Goal: Task Accomplishment & Management: Manage account settings

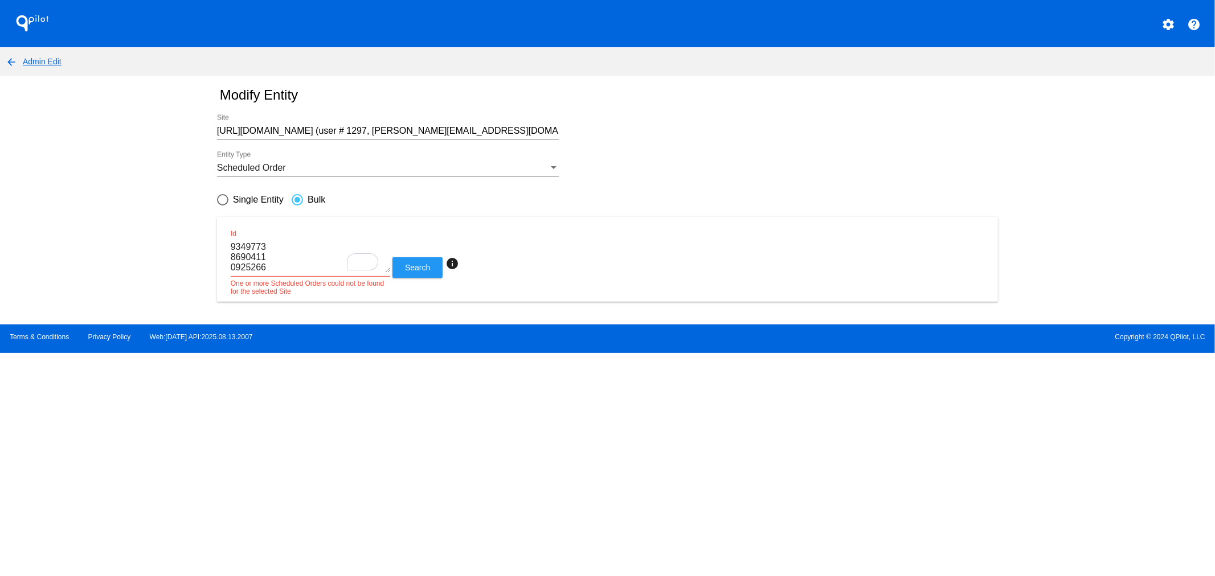
click at [1163, 27] on mat-icon "settings" at bounding box center [1168, 25] width 14 height 14
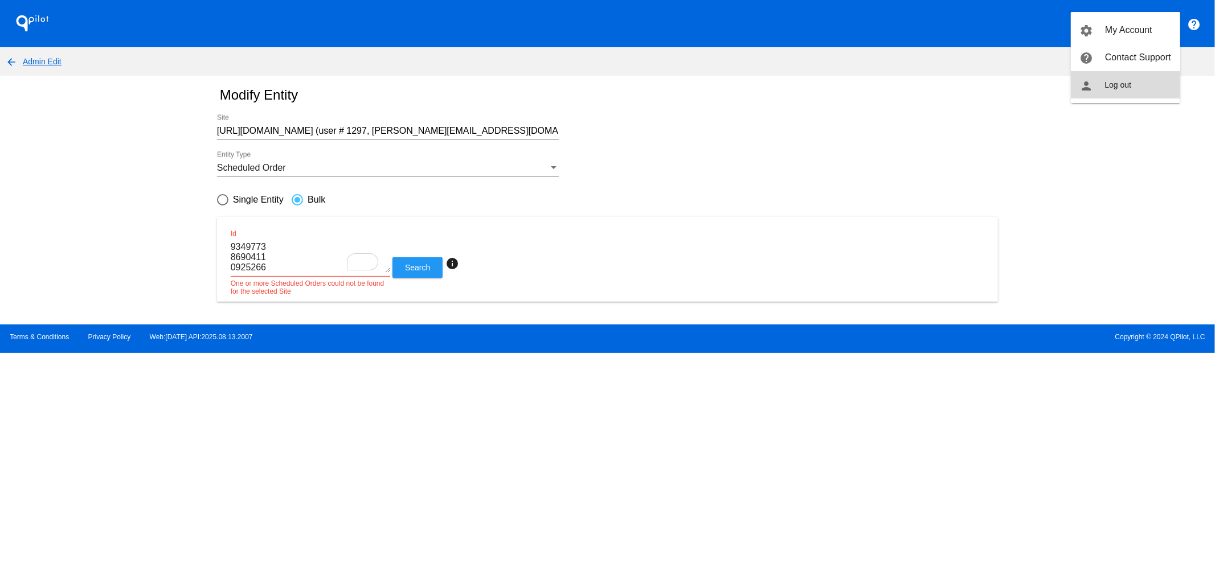
click at [1113, 84] on span "Log out" at bounding box center [1118, 84] width 27 height 9
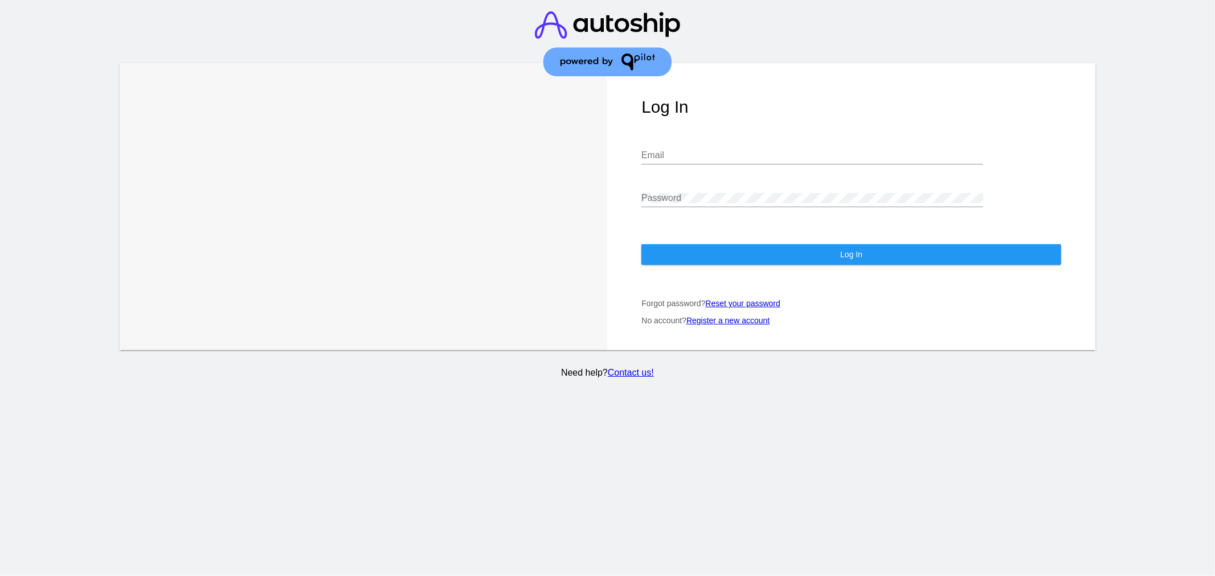
type input "[EMAIL_ADDRESS][DOMAIN_NAME]"
click at [732, 251] on button "Log In" at bounding box center [851, 254] width 420 height 21
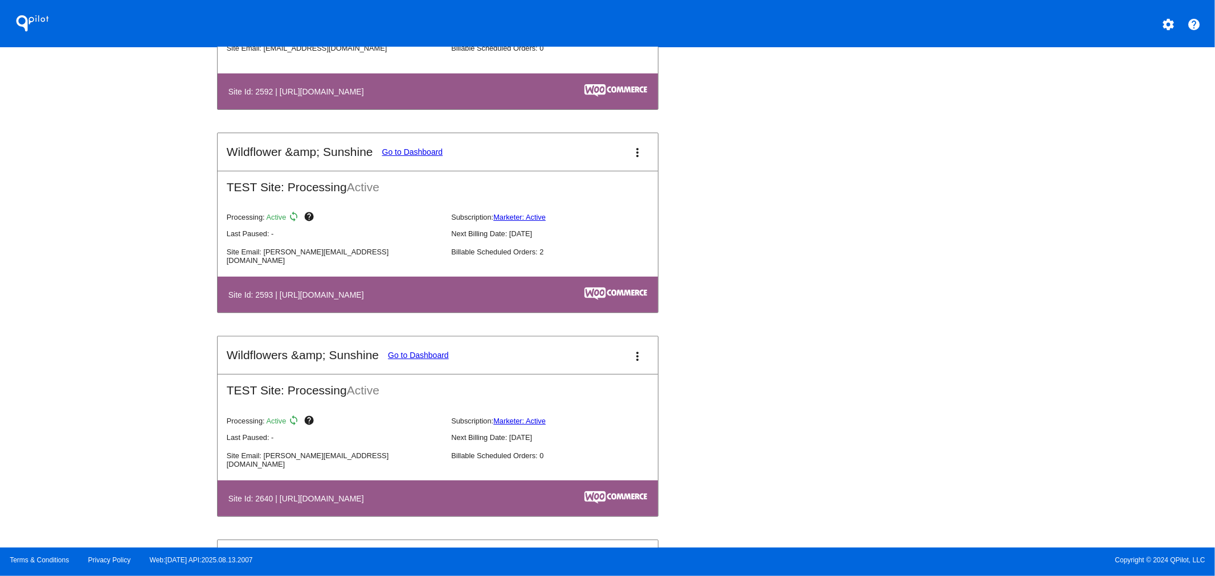
scroll to position [3543, 0]
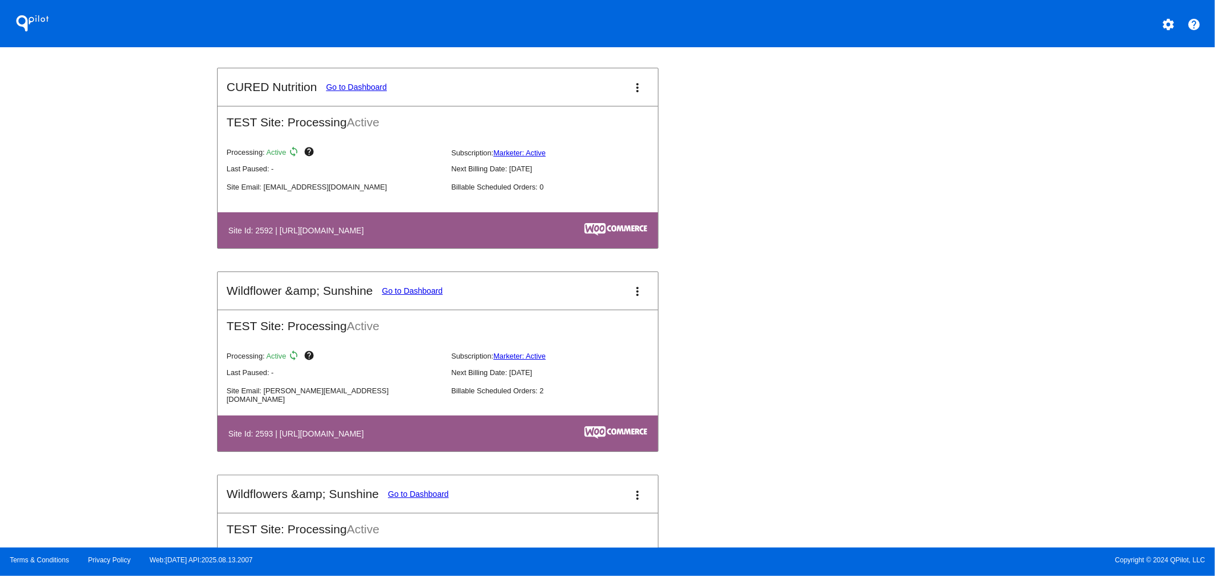
click at [630, 81] on mat-icon "more_vert" at bounding box center [637, 88] width 14 height 14
click at [597, 80] on span "dashboard" at bounding box center [592, 77] width 43 height 5
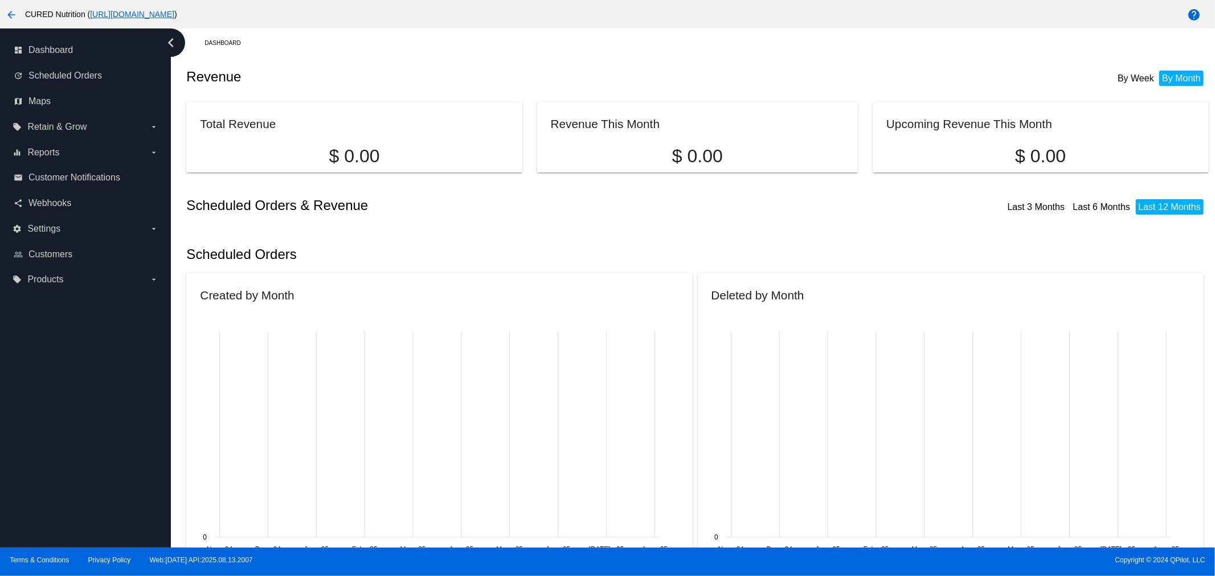
click at [110, 178] on span "Customer Notifications" at bounding box center [74, 178] width 92 height 10
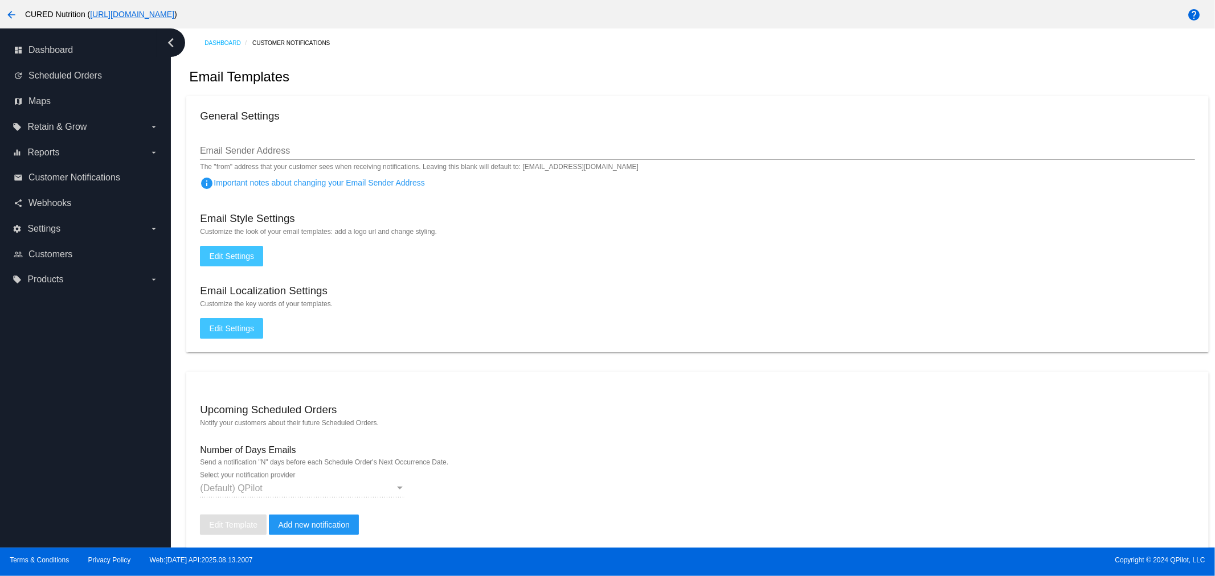
click at [233, 259] on span "Edit Settings" at bounding box center [231, 256] width 45 height 9
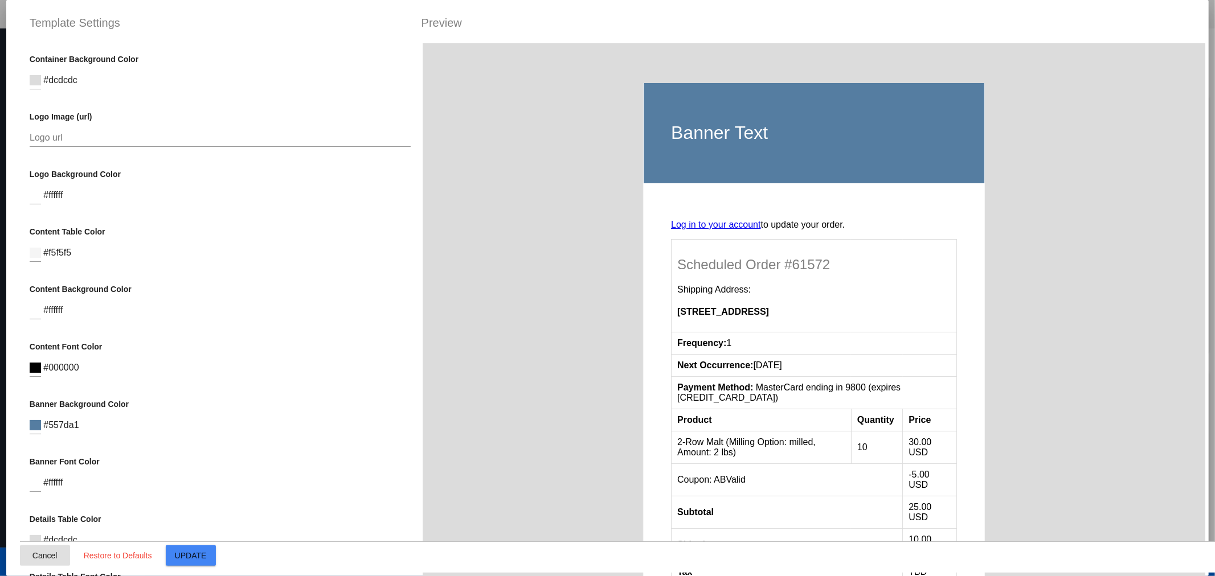
click at [63, 558] on button "Cancel" at bounding box center [45, 556] width 50 height 21
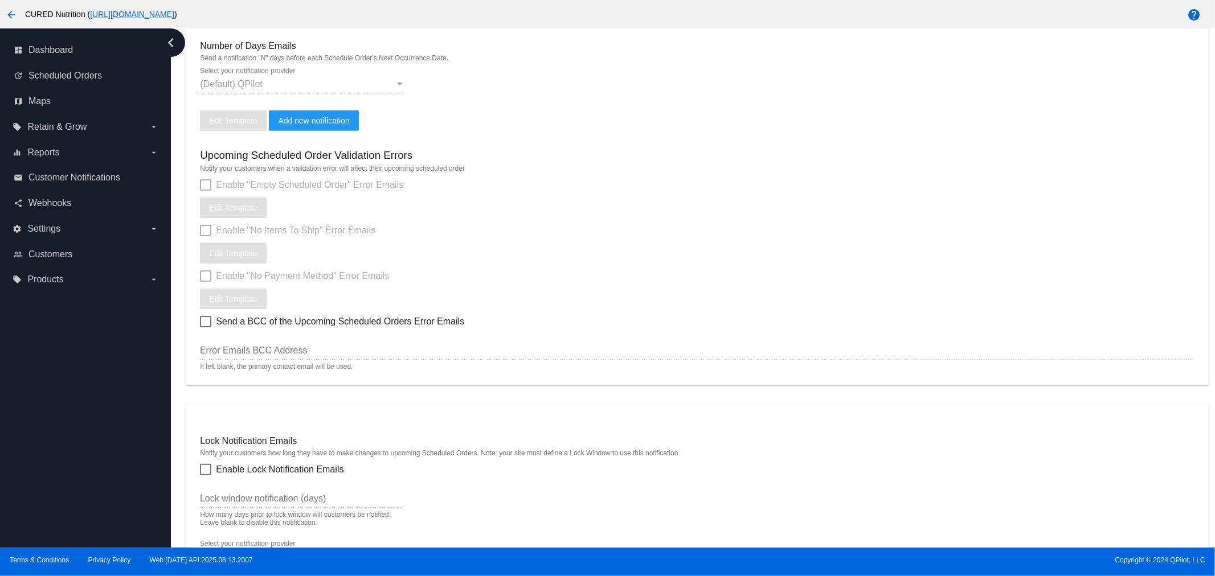
scroll to position [738, 0]
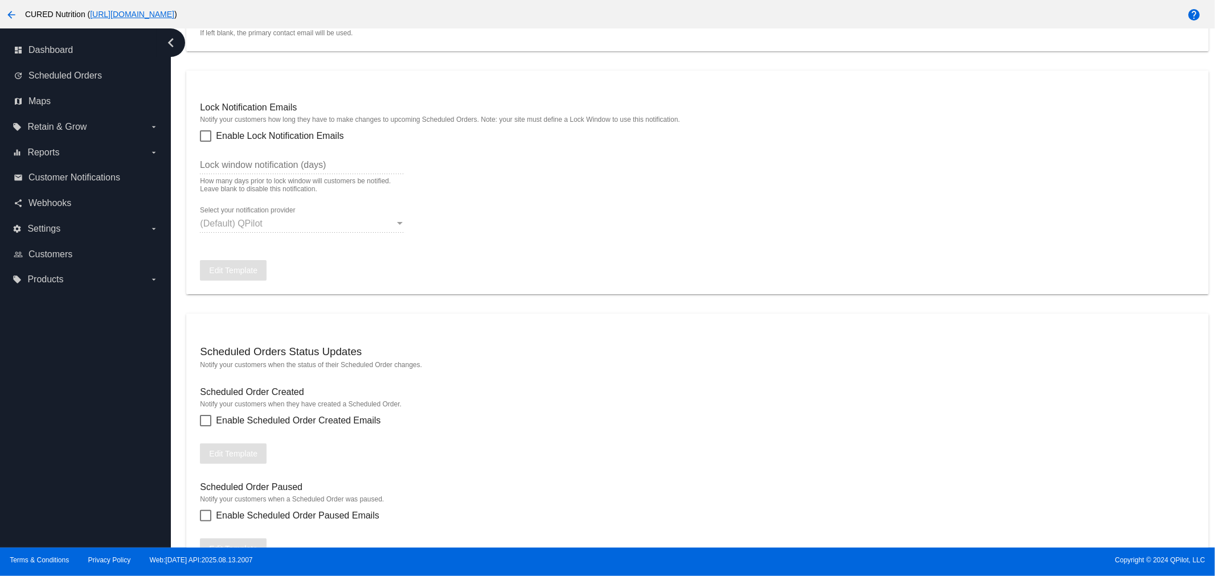
click at [12, 11] on mat-icon "arrow_back" at bounding box center [12, 15] width 14 height 14
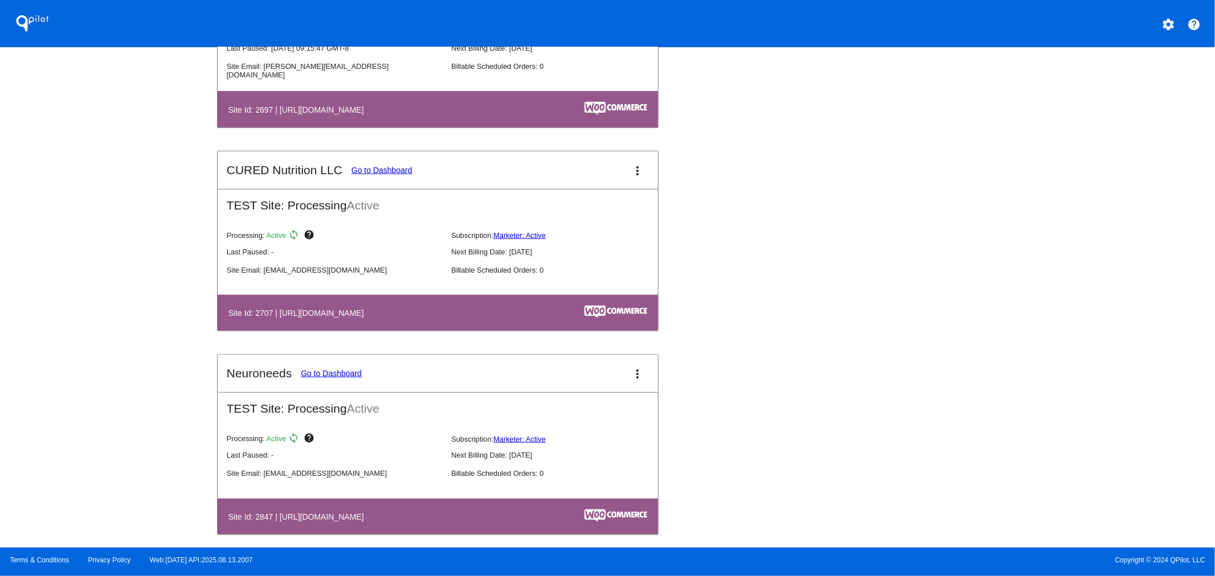
scroll to position [4128, 0]
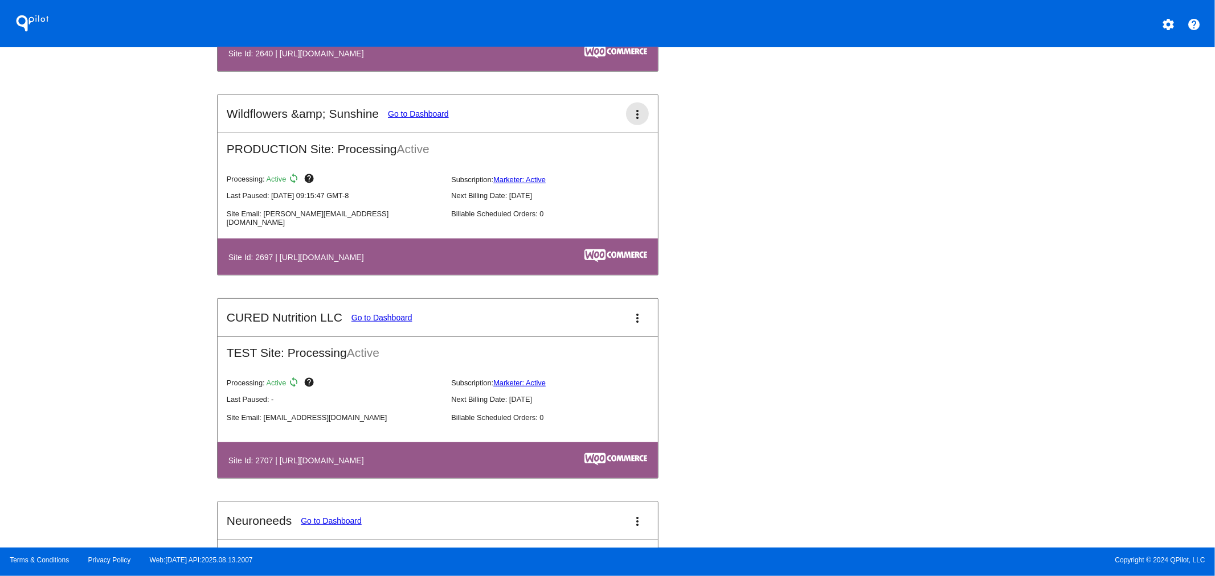
click at [634, 109] on mat-icon "more_vert" at bounding box center [637, 115] width 14 height 14
click at [624, 117] on link "view_list dashboard" at bounding box center [589, 111] width 106 height 27
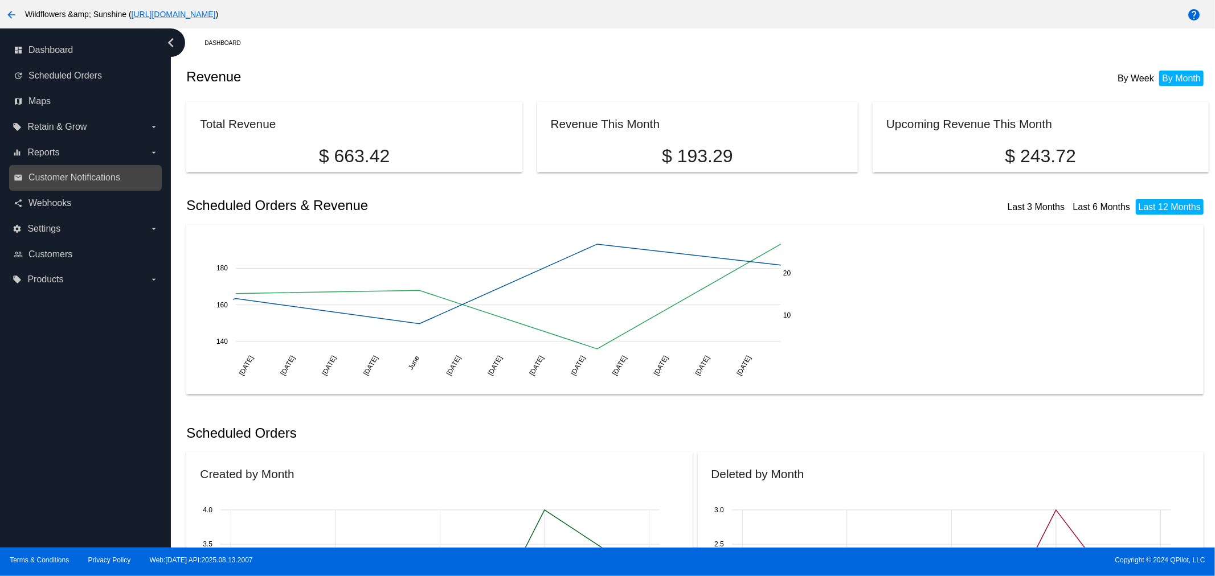
click at [72, 184] on link "email Customer Notifications" at bounding box center [86, 178] width 145 height 18
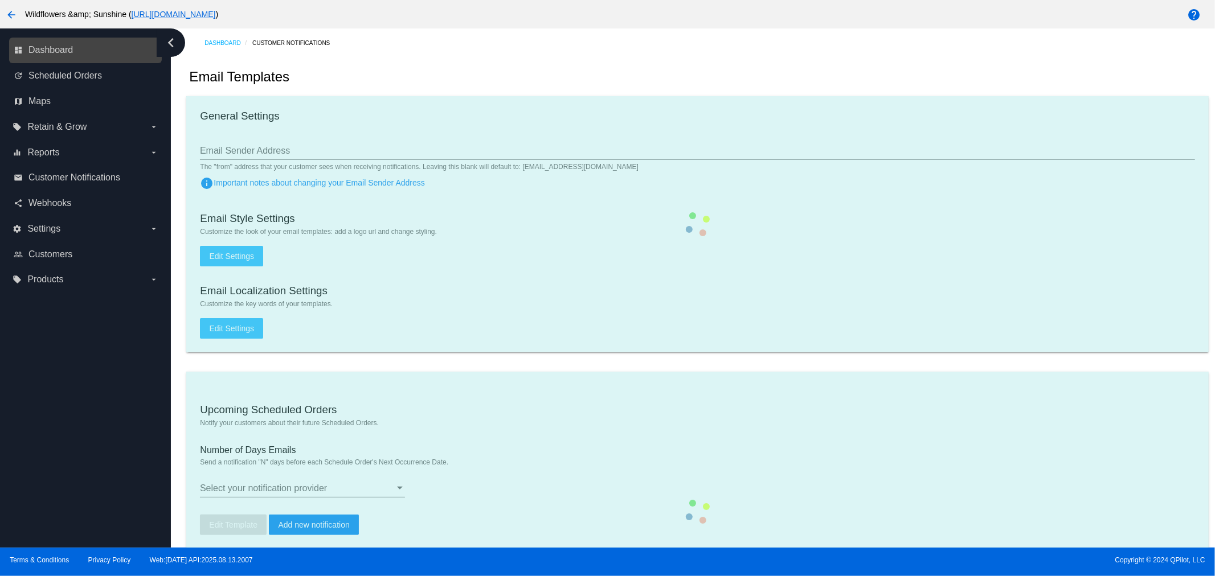
type input "1"
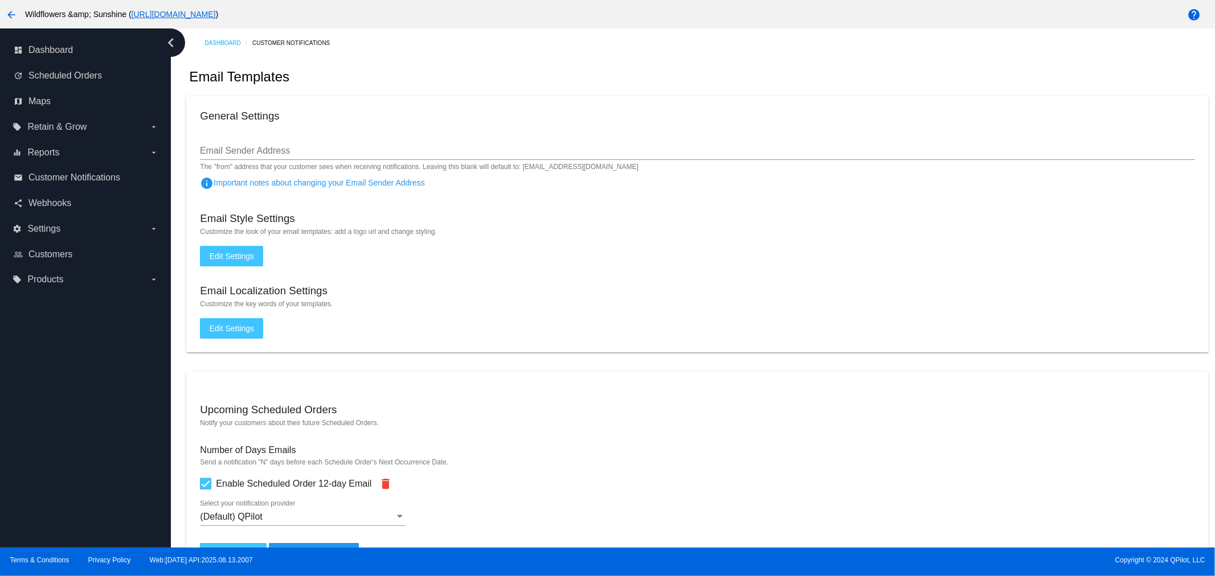
click at [243, 266] on button "Edit Settings" at bounding box center [231, 256] width 63 height 21
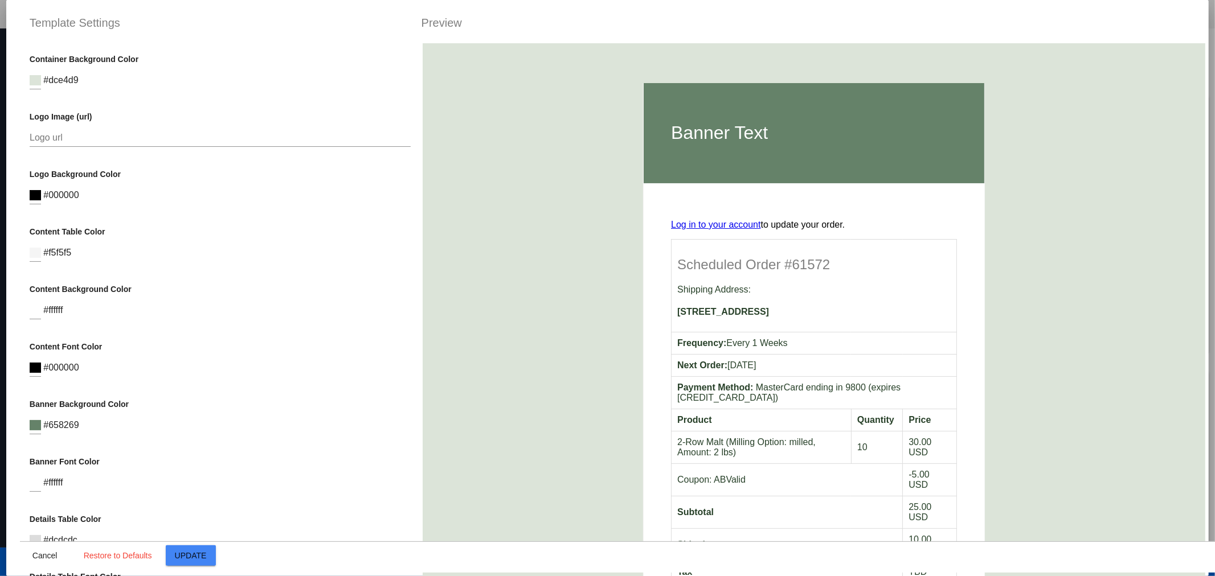
click at [174, 157] on div "Logo url" at bounding box center [221, 139] width 382 height 37
click at [161, 133] on input "Logo url" at bounding box center [221, 138] width 382 height 10
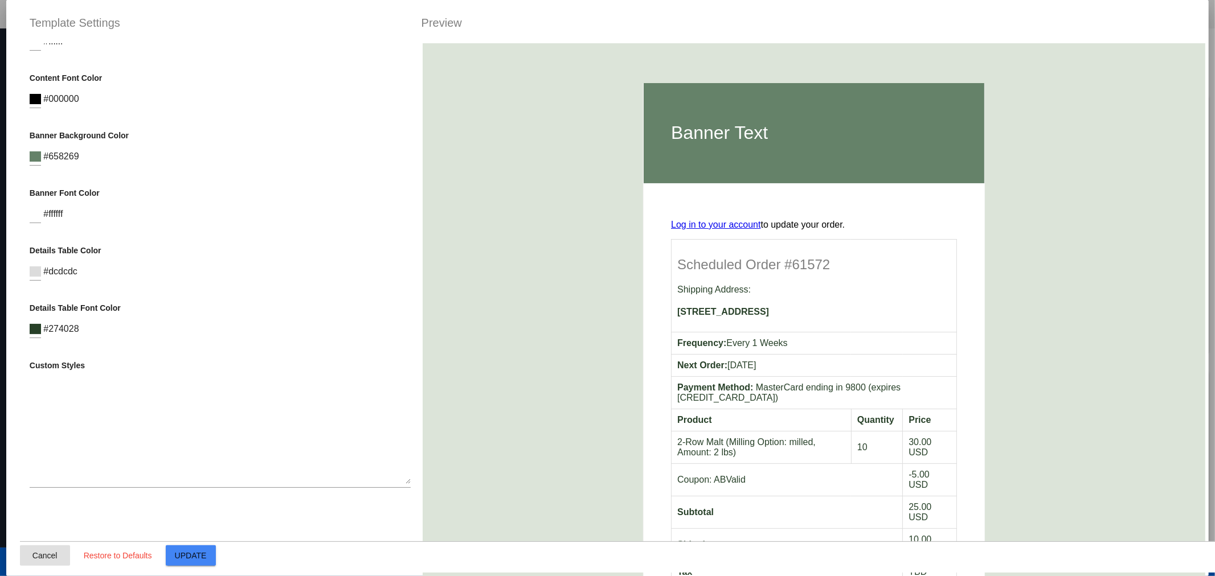
click at [35, 556] on span "Cancel" at bounding box center [44, 555] width 25 height 9
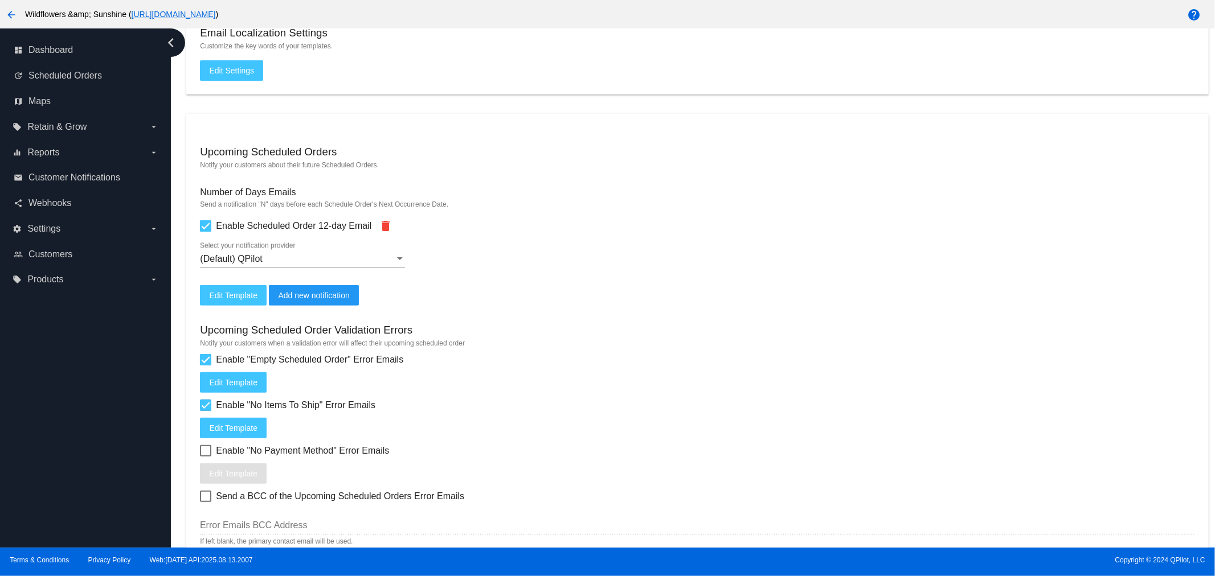
scroll to position [442, 0]
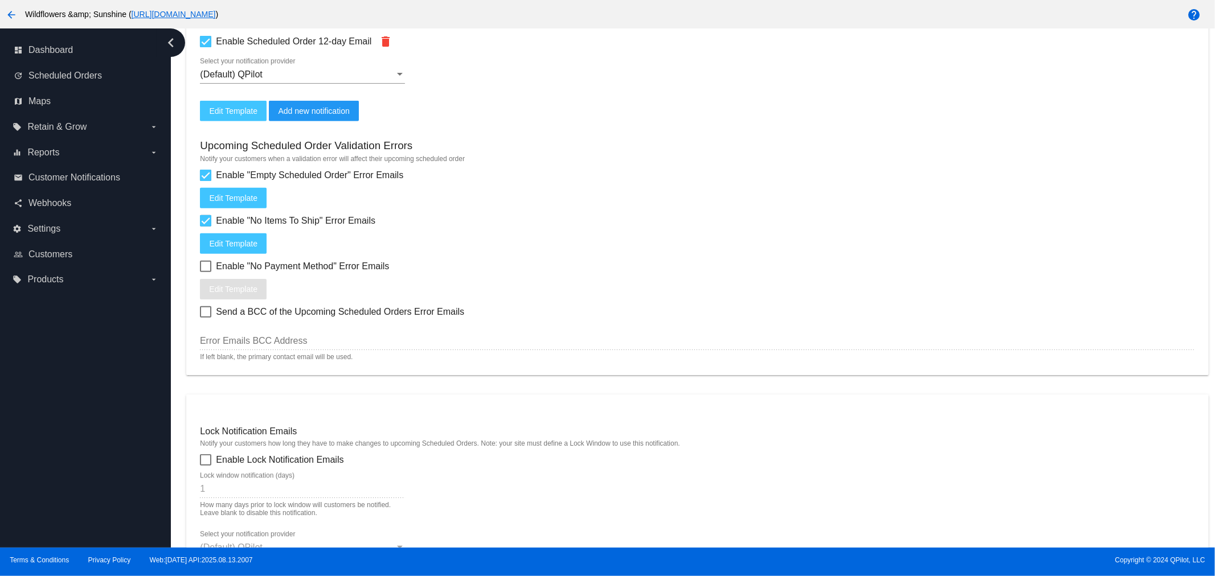
click at [248, 109] on span "Edit Template" at bounding box center [233, 110] width 48 height 9
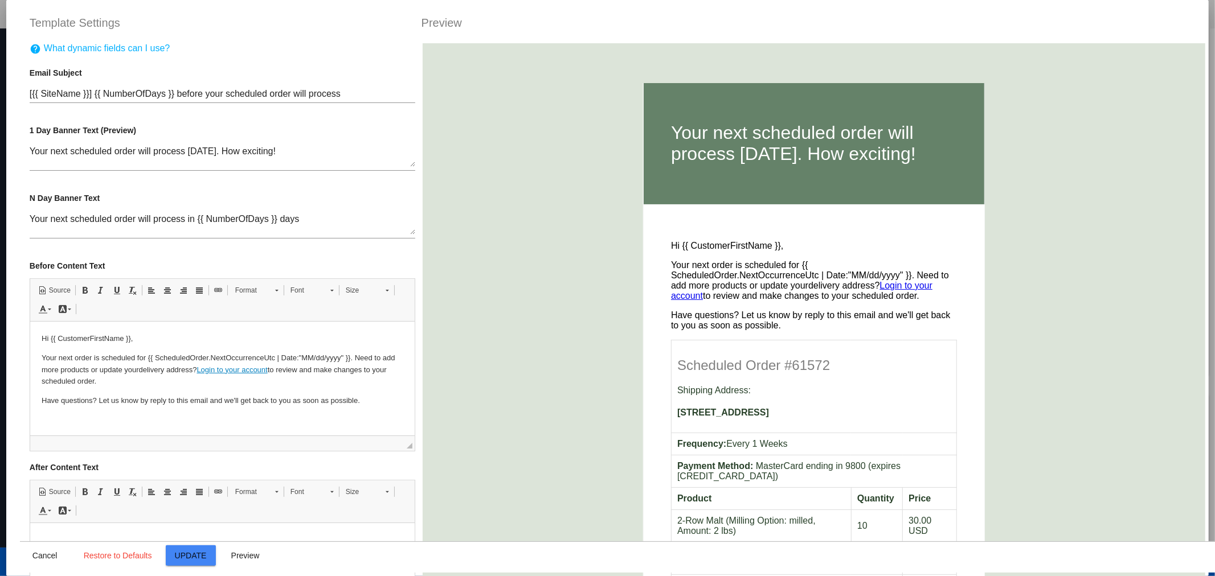
scroll to position [0, 0]
click at [26, 93] on div "help What dynamic fields can I use? Email Subject [{{ SiteName }}] {{ NumberOfD…" at bounding box center [222, 331] width 405 height 576
click at [32, 157] on textarea "Your next scheduled order will process tomorrow. How exciting!" at bounding box center [223, 156] width 386 height 21
drag, startPoint x: 35, startPoint y: 218, endPoint x: 35, endPoint y: 224, distance: 6.8
click at [35, 218] on textarea "Your next scheduled order will process in {{ NumberOfDays }} days" at bounding box center [223, 224] width 386 height 21
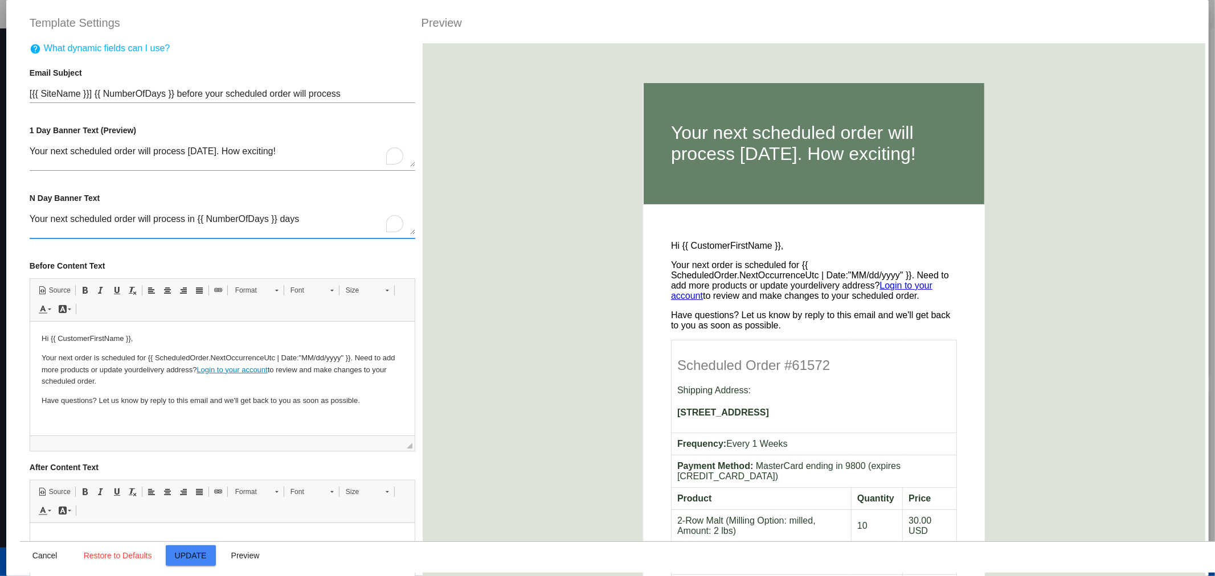
click at [30, 217] on textarea "Your next scheduled order will process in {{ NumberOfDays }} days" at bounding box center [223, 224] width 386 height 21
click at [30, 146] on textarea "Your next scheduled order will process tomorrow. How exciting!" at bounding box center [223, 156] width 386 height 21
click at [137, 155] on textarea "Your next scheduled order will process tomorrow. How exciting!" at bounding box center [223, 156] width 386 height 21
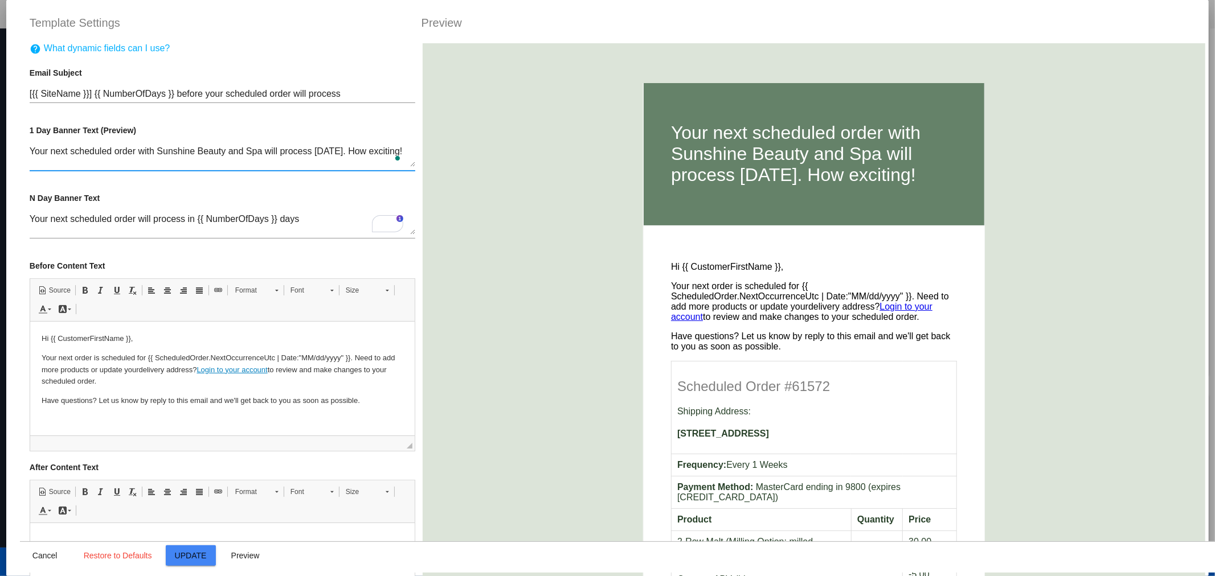
click at [227, 150] on textarea "Your next scheduled order with Sunshine Beauty and Spa will process tomorrow. H…" at bounding box center [223, 156] width 386 height 21
drag, startPoint x: 227, startPoint y: 150, endPoint x: 235, endPoint y: 163, distance: 15.2
click at [227, 150] on textarea "Your next scheduled order with Sunshine Beauty and Spa will process tomorrow. H…" at bounding box center [223, 156] width 386 height 21
click at [54, 154] on textarea "Your next scheduled order with Sunshine Beauty & Spa will process tomorrow. How…" at bounding box center [223, 156] width 386 height 21
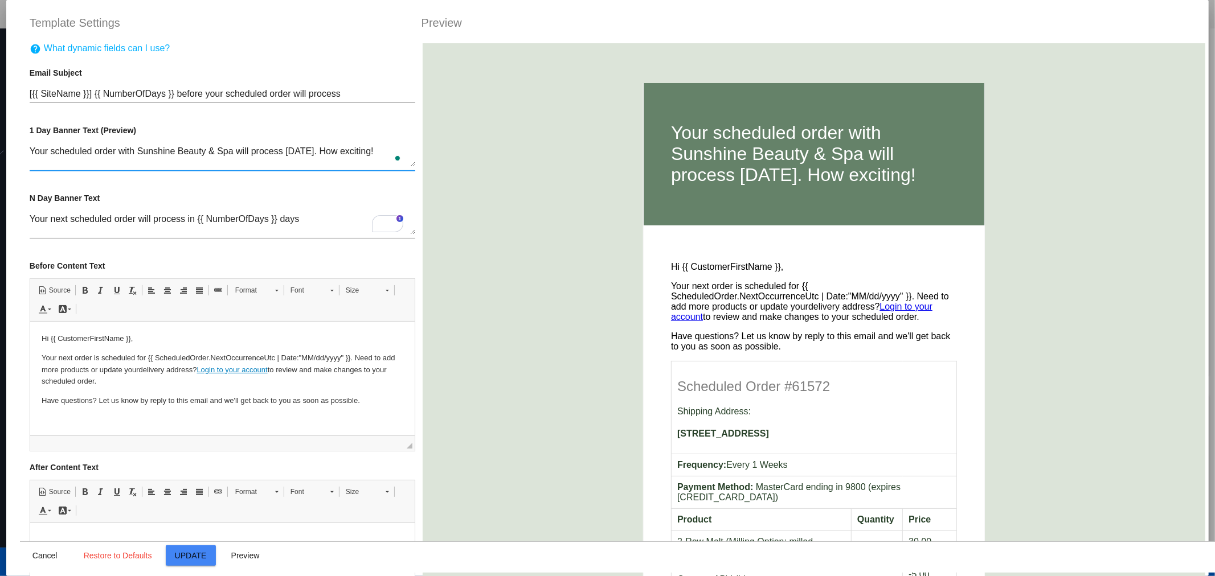
drag, startPoint x: 114, startPoint y: 150, endPoint x: 51, endPoint y: 152, distance: 63.2
click at [51, 152] on textarea "Your scheduled order with Sunshine Beauty & Spa will process [DATE]. How exciti…" at bounding box center [223, 156] width 386 height 21
click at [206, 171] on div "Your scheduled order with Sunshine Beauty & Spa will process tomorrow. How exci…" at bounding box center [223, 158] width 386 height 47
drag, startPoint x: 117, startPoint y: 155, endPoint x: 54, endPoint y: 151, distance: 63.9
click at [54, 151] on textarea "Your scheduled order with Sunshine Beauty & Spa will process [DATE]. How exciti…" at bounding box center [223, 156] width 386 height 21
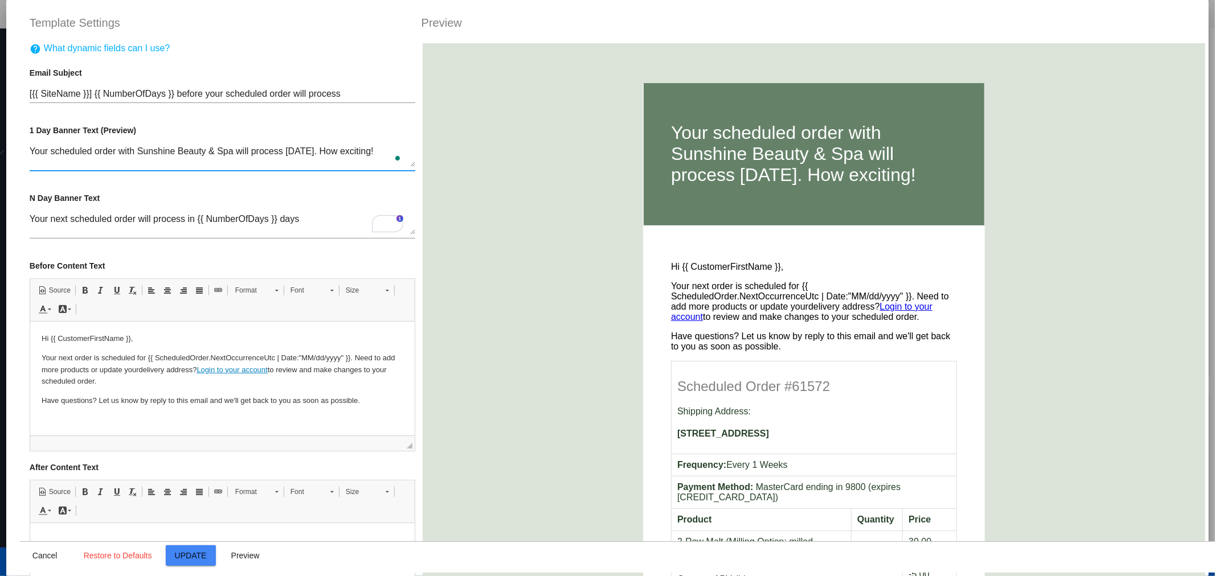
click at [140, 164] on textarea "Your scheduled order with Sunshine Beauty & Spa will process [DATE]. How exciti…" at bounding box center [223, 156] width 386 height 21
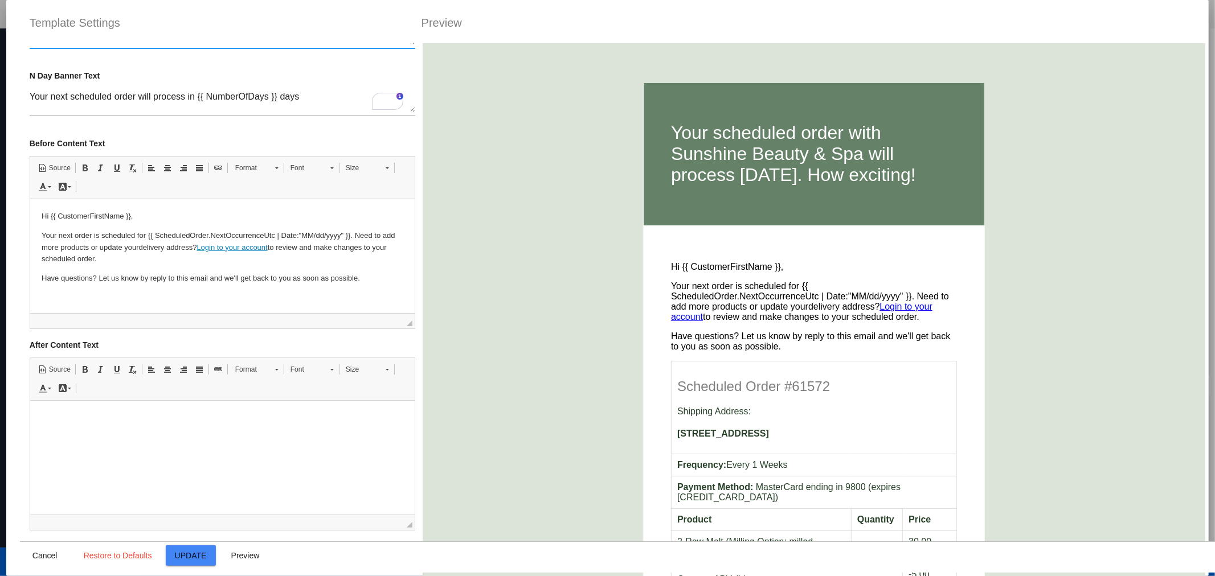
scroll to position [147, 0]
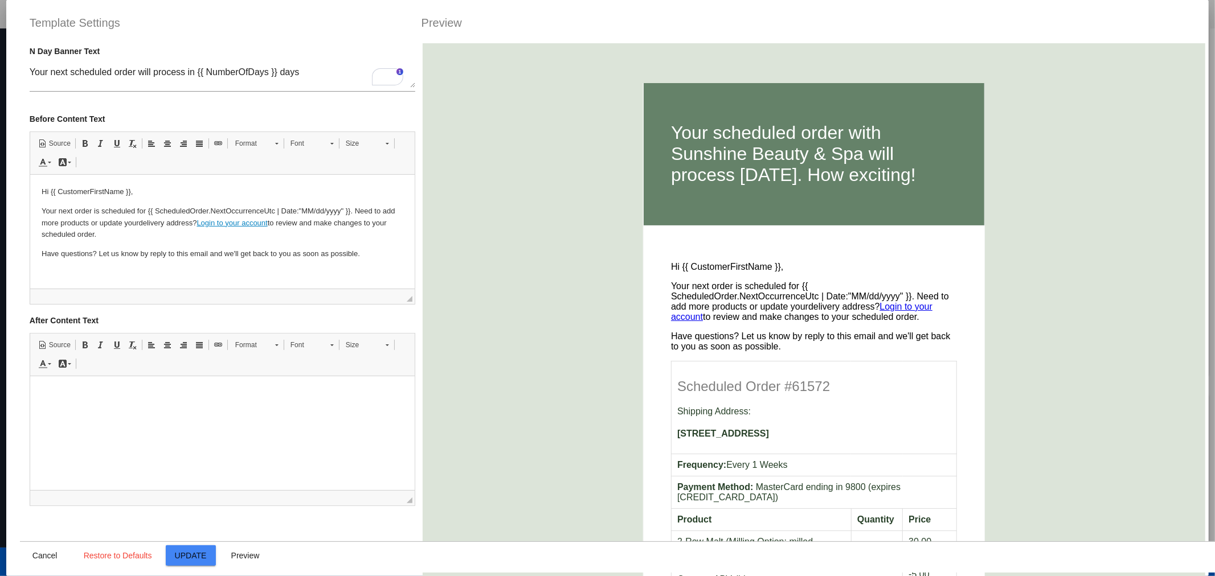
drag, startPoint x: 355, startPoint y: 211, endPoint x: 355, endPoint y: 252, distance: 41.6
click at [355, 211] on p "Your next order is scheduled for {{ ScheduledOrder.NextOccurrenceUtc | Date:"MM…" at bounding box center [222, 222] width 362 height 35
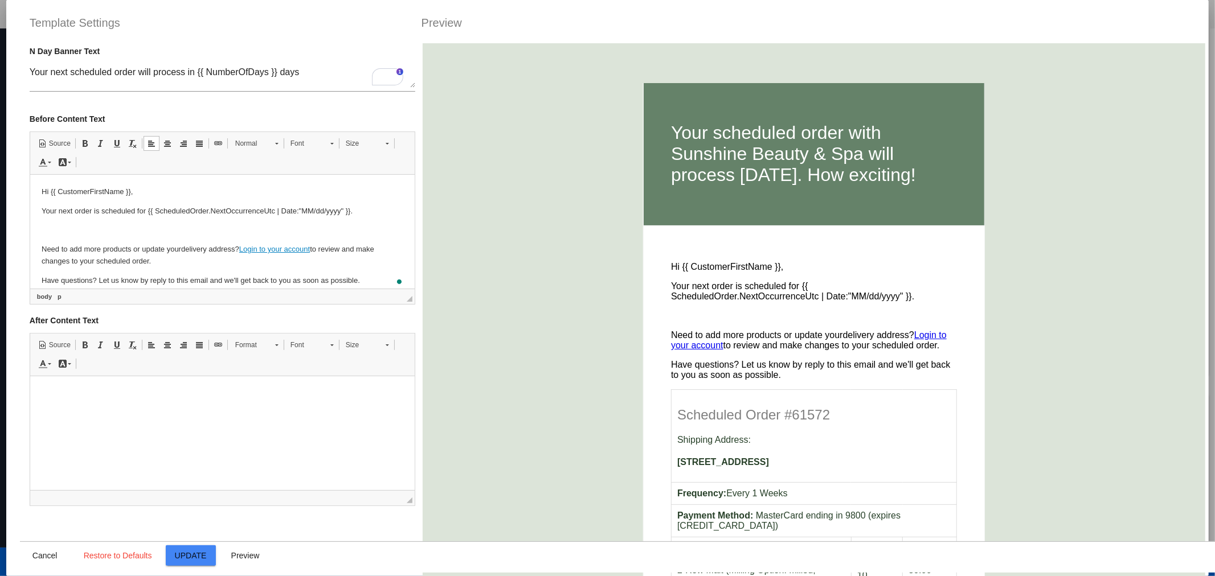
click at [165, 268] on body "Hi {{ CustomerFirstName }}, Your next order is scheduled for {{ ScheduledOrder.…" at bounding box center [222, 236] width 362 height 101
click at [127, 235] on p "To enrich screen reader interactions, please activate Accessibility in Grammarl…" at bounding box center [222, 230] width 362 height 12
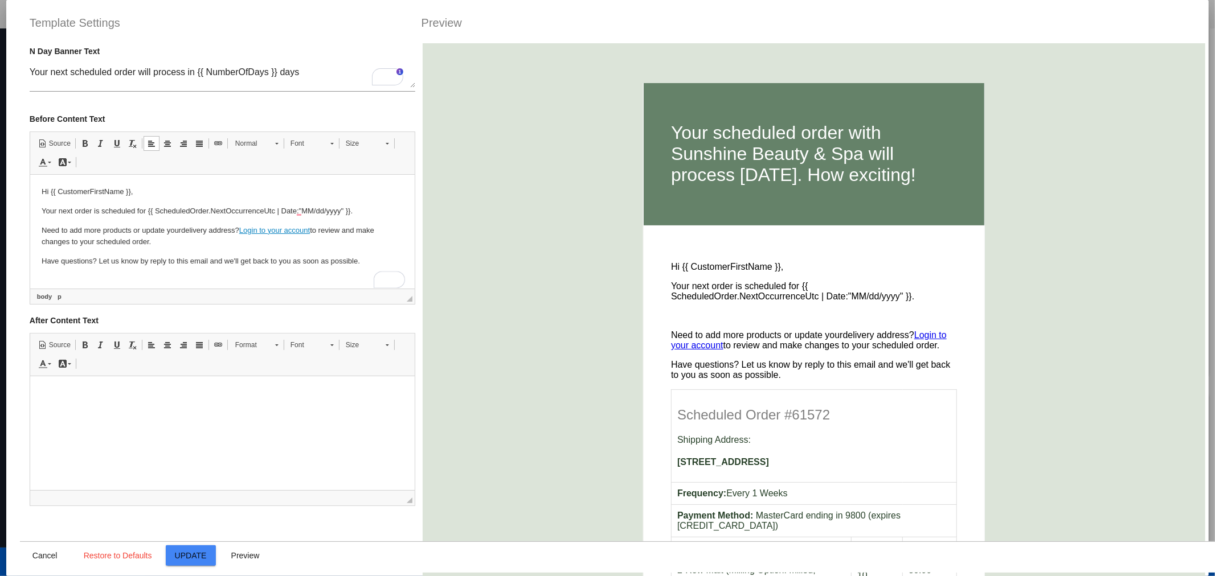
click at [169, 239] on p "Need to add more products or update your delivery address? Log in to your accou…" at bounding box center [222, 236] width 362 height 24
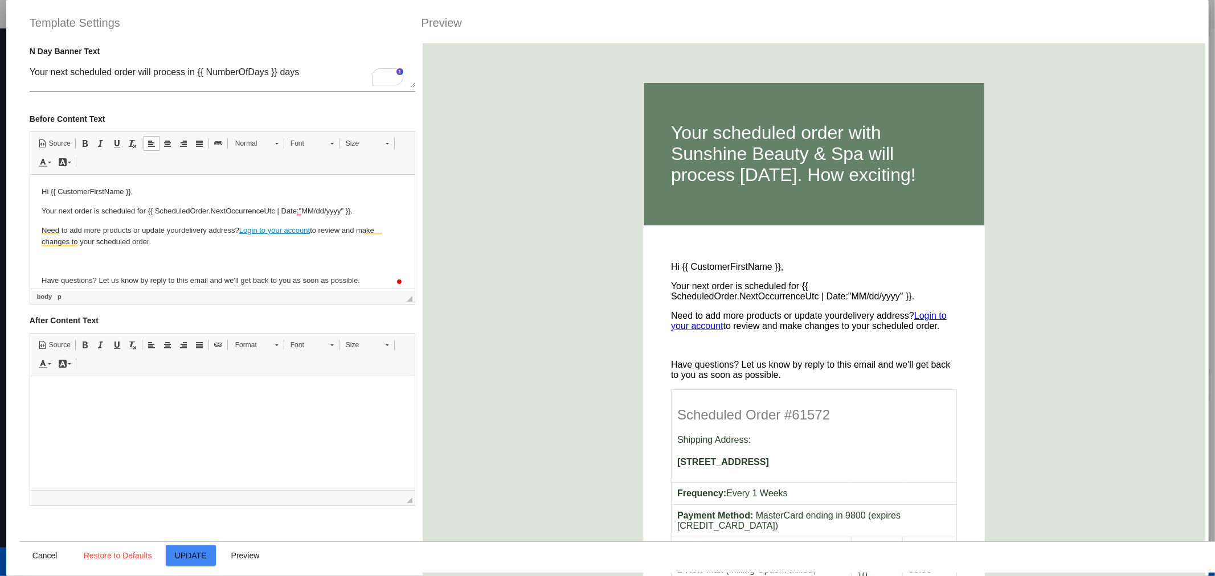
click at [387, 199] on html "Hi {{ CustomerFirstName }}, Your next order is scheduled for {{ ScheduledOrder.…" at bounding box center [222, 236] width 384 height 124
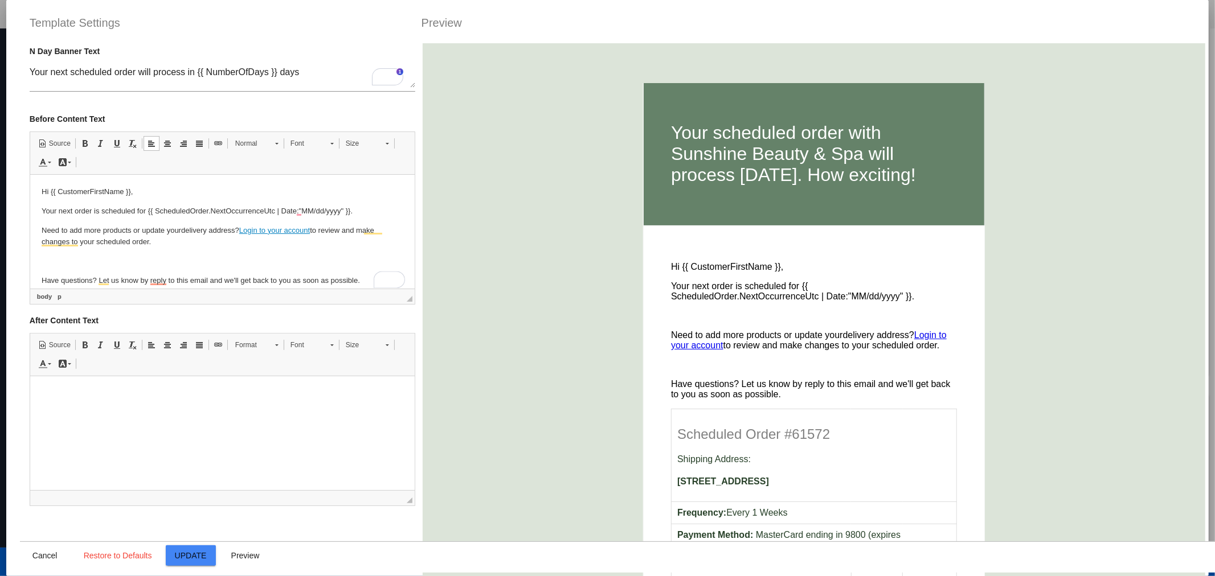
click at [105, 264] on p "To enrich screen reader interactions, please activate Accessibility in Grammarl…" at bounding box center [222, 261] width 362 height 12
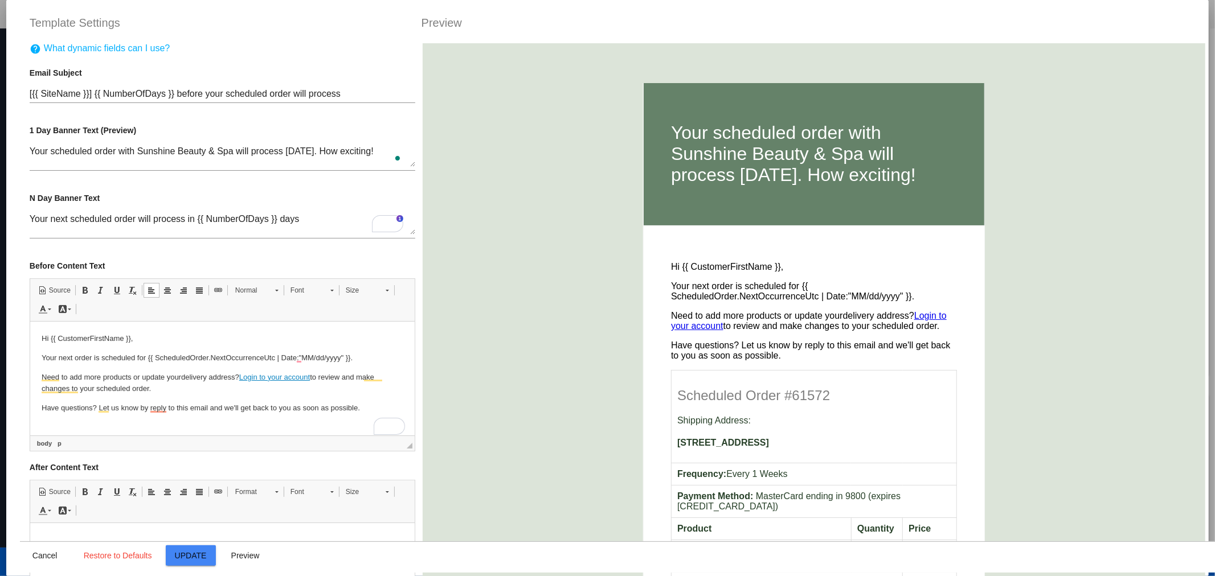
scroll to position [0, 0]
click at [141, 150] on textarea "Your scheduled order with Sunshine Beauty & Spa will process [DATE]. How exciti…" at bounding box center [223, 156] width 386 height 21
click at [131, 146] on textarea "Your scheduled order with Sunshine Beauty & Spa will process [DATE]. How exciti…" at bounding box center [223, 156] width 386 height 21
click at [135, 154] on textarea "Your scheduled order with Sunshine Beauty & Spa will process [DATE]. How exciti…" at bounding box center [223, 156] width 386 height 21
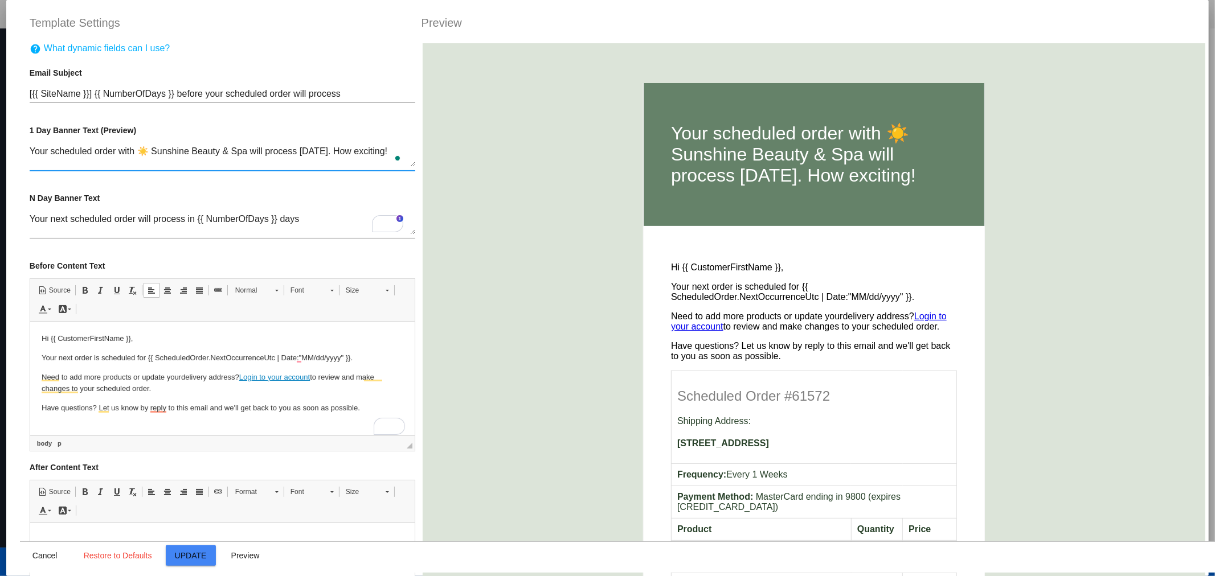
click at [247, 151] on textarea "Your scheduled order with ☀️ Sunshine Beauty & Spa will process [DATE]. How exc…" at bounding box center [223, 156] width 386 height 21
click at [31, 148] on textarea "Your scheduled order with Sunshine Beauty & Spa will process [DATE]. How exciti…" at bounding box center [223, 156] width 386 height 21
type textarea "Your scheduled order with Sunshine Beauty & Spa will process [DATE]. How exciti…"
click at [198, 387] on p "Need to add more products or update your delivery address? Log in to your accou…" at bounding box center [222, 383] width 362 height 24
click at [40, 356] on html "Hi {{ CustomerFirstName }}, Your next order is scheduled for {{ ScheduledOrder.…" at bounding box center [222, 373] width 384 height 104
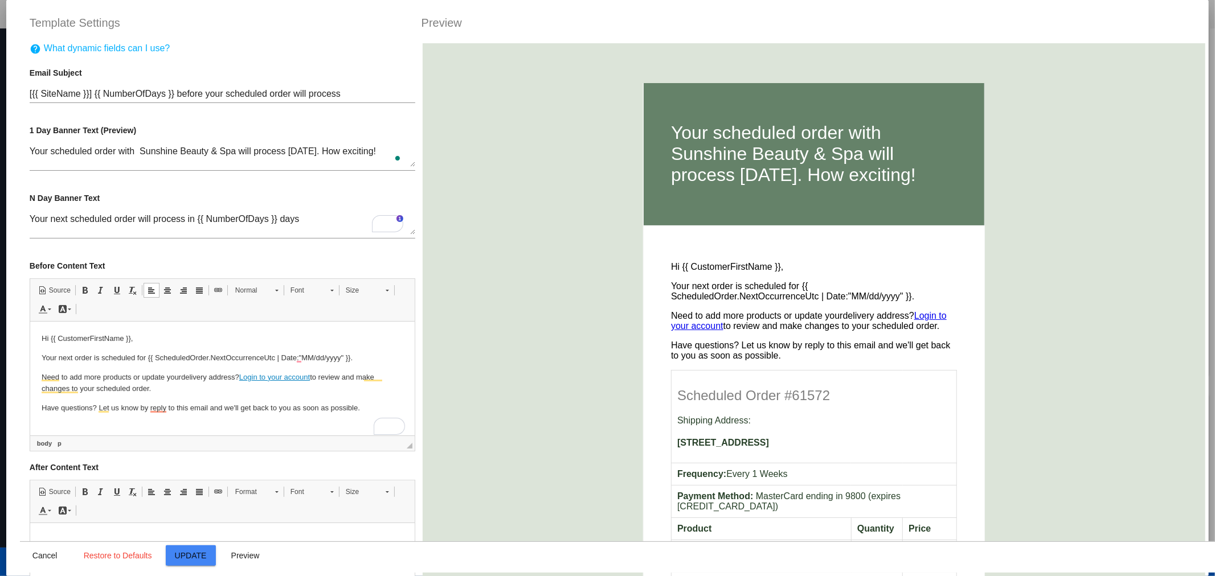
click at [360, 350] on body "Hi {{ CustomerFirstName }}, Your next order is scheduled for {{ ScheduledOrder.…" at bounding box center [222, 373] width 362 height 81
click at [26, 378] on div "help What dynamic fields can I use? Email Subject [{{ SiteName }}] {{ NumberOfD…" at bounding box center [222, 331] width 405 height 576
click at [40, 375] on html "Hi {{ CustomerFirstName }}, Your next order is scheduled for {{ ScheduledOrder.…" at bounding box center [222, 373] width 384 height 104
click at [40, 376] on html "Hi {{ CustomerFirstName }}, Your next order is scheduled for {{ ScheduledOrder.…" at bounding box center [222, 373] width 384 height 104
paste body "To enrich screen reader interactions, please activate Accessibility in Grammarl…"
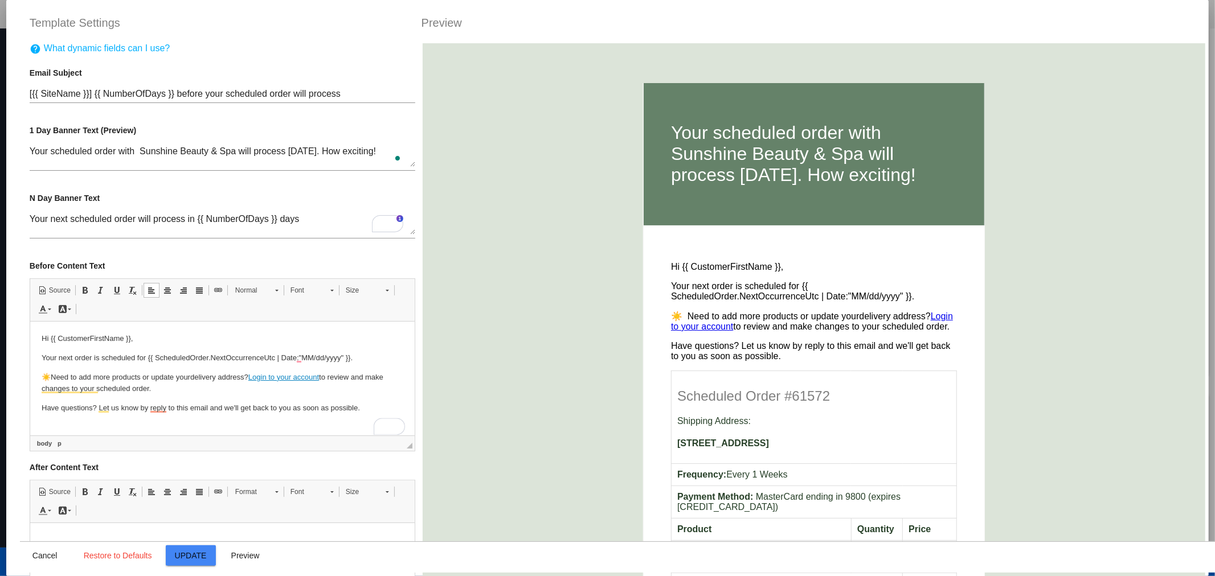
click at [41, 402] on p "Have questions? Let us know by reply to this email and we'll get back to you as…" at bounding box center [222, 408] width 362 height 12
click at [46, 408] on p "☀️ Have questions? Let us know by reply to this email and we'll get back to you…" at bounding box center [222, 408] width 362 height 12
drag, startPoint x: 48, startPoint y: 408, endPoint x: 38, endPoint y: 406, distance: 10.4
click at [38, 406] on html "Hi {{ CustomerFirstName }}, Your next order is scheduled for {{ ScheduledOrder.…" at bounding box center [222, 373] width 384 height 104
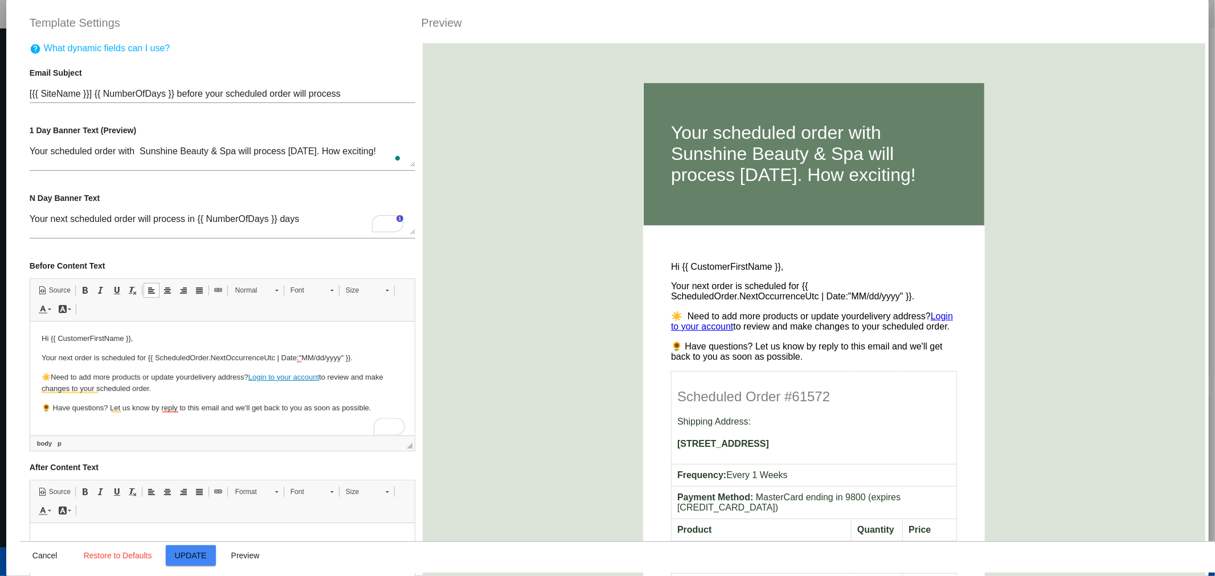
click at [177, 396] on body "Hi {{ CustomerFirstName }}, Your next order is scheduled for {{ ScheduledOrder.…" at bounding box center [222, 373] width 362 height 81
click at [97, 398] on body "Hi {{ CustomerFirstName }}, Your next order is scheduled for {{ ScheduledOrder.…" at bounding box center [222, 373] width 362 height 81
click at [52, 358] on p "Your next order is scheduled for {{ ScheduledOrder.NextOccurrenceUtc | Date:"MM…" at bounding box center [222, 358] width 362 height 12
click at [329, 146] on textarea "Your scheduled order with Sunshine Beauty & Spa will process [DATE]. How exciti…" at bounding box center [223, 156] width 386 height 21
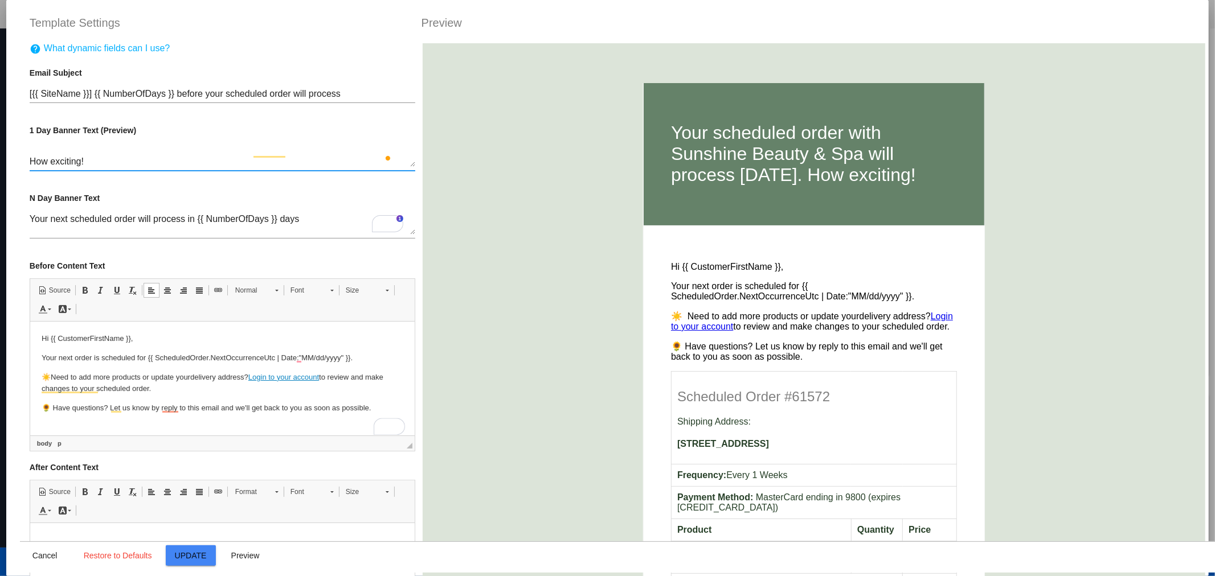
scroll to position [10, 0]
click at [323, 236] on div "Your next scheduled order will process in {{ NumberOfDays }} days 10 day banner…" at bounding box center [223, 221] width 386 height 36
click at [91, 140] on div "Your scheduled order with Sunshine Beauty & Spa will process [DATE]. How exciti…" at bounding box center [223, 153] width 386 height 36
type textarea "Your scheduled order with Sunshine Beauty & Spa will process [DATE]. How exciti…"
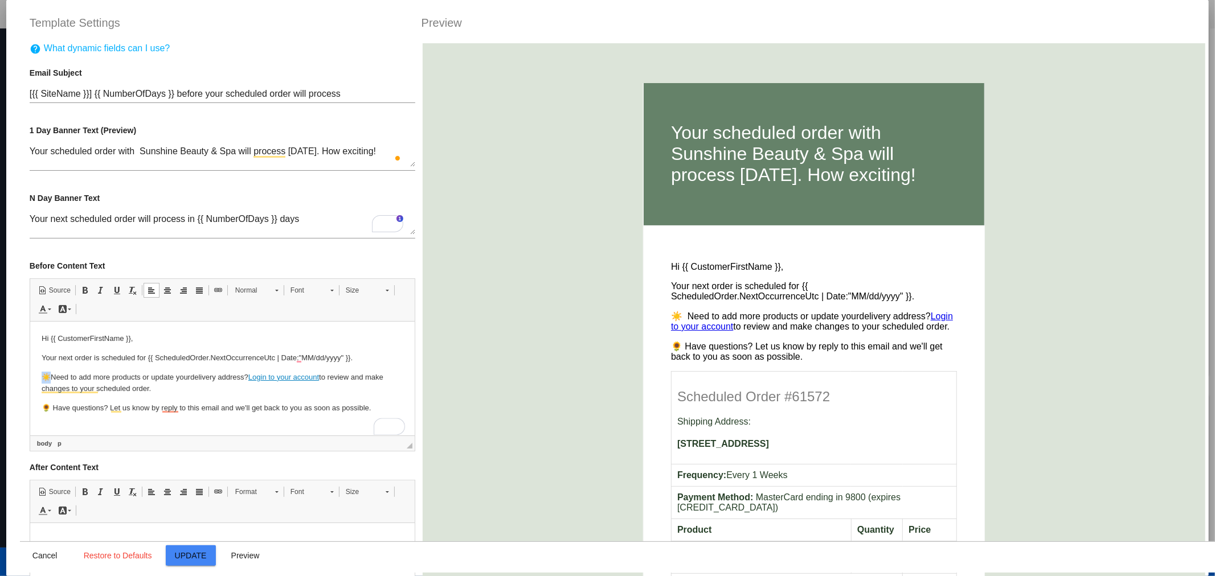
drag, startPoint x: 52, startPoint y: 380, endPoint x: 42, endPoint y: 376, distance: 11.2
click at [42, 376] on p "☀️ Need to add more products or update your delivery address? Log in to your ac…" at bounding box center [222, 383] width 362 height 24
copy p "☀️"
click at [60, 95] on input "[{{ SiteName }}] {{ NumberOfDays }} before your scheduled order will process" at bounding box center [223, 94] width 386 height 10
click at [75, 93] on input "[{{ SiteName }}] {{ NumberOfDays }} before your scheduled order will process" at bounding box center [223, 94] width 386 height 10
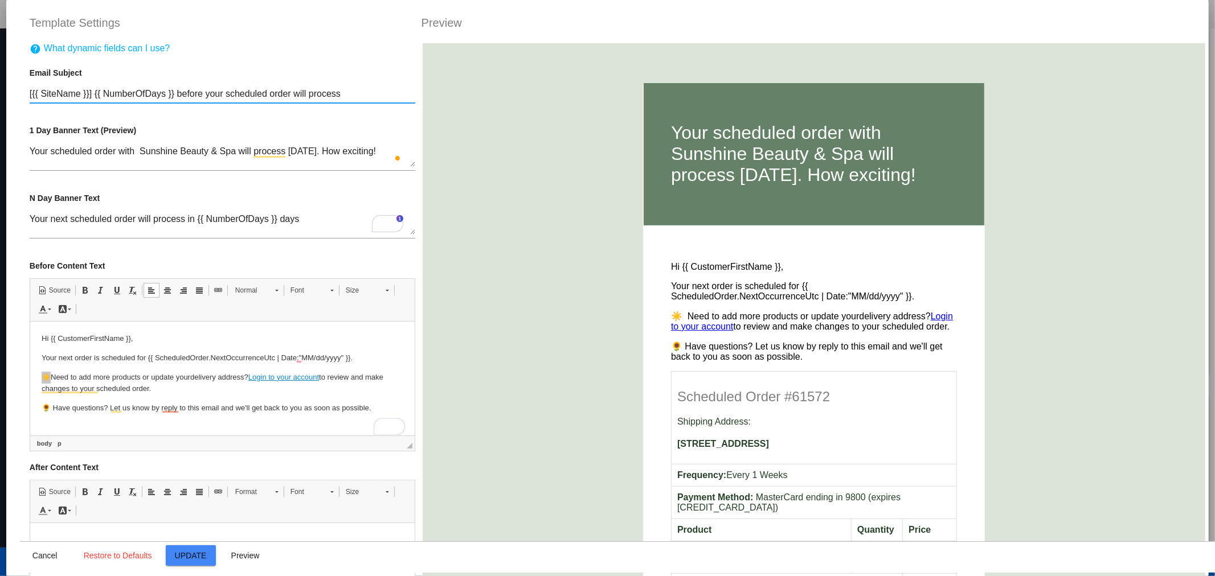
click at [43, 90] on input "[{{ SiteName }}] {{ NumberOfDays }} before your scheduled order will process" at bounding box center [223, 94] width 386 height 10
paste input "☀️"
drag, startPoint x: 97, startPoint y: 96, endPoint x: 93, endPoint y: 203, distance: 107.1
click at [55, 92] on input "[{{ ☀️ SiteName }}] {{ NumberOfDays }} before your scheduled order will process" at bounding box center [223, 94] width 386 height 10
click at [54, 93] on input "[{{ ☀️ Beauty & Spa }}] {{ NumberOfDays }} before your scheduled order will pro…" at bounding box center [223, 94] width 386 height 10
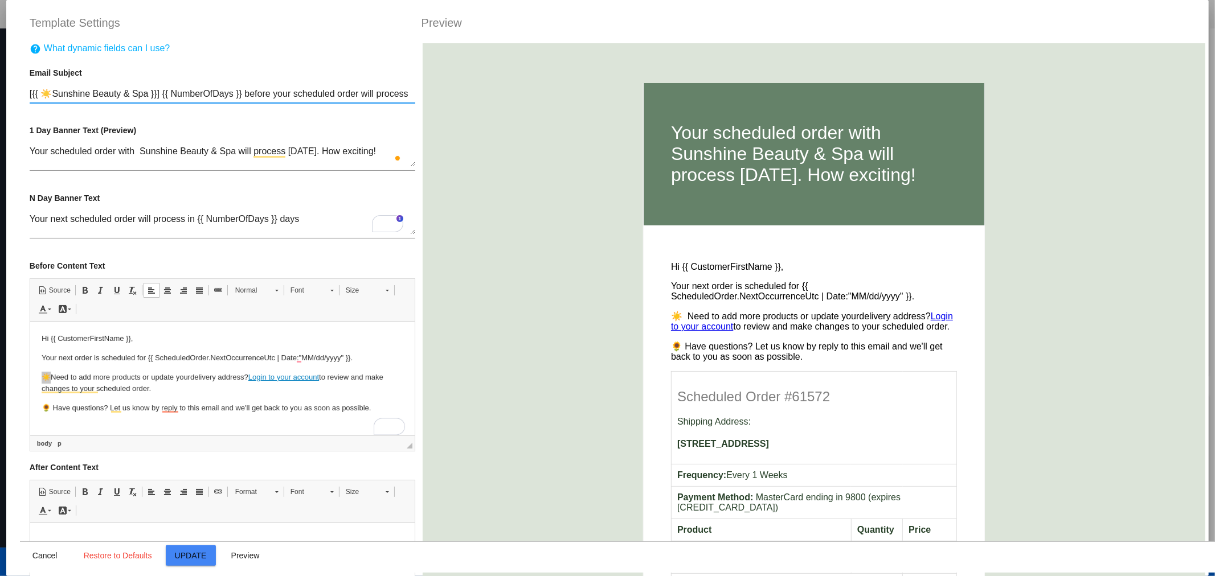
type input "[{{ ☀️Sunshine Beauty & Spa }}] {{ NumberOfDays }} before your scheduled order …"
click at [142, 148] on textarea "Your scheduled order with Sunshine Beauty & Spa will process [DATE]. How exciti…" at bounding box center [223, 156] width 386 height 21
paste textarea "☀️"
click at [30, 153] on textarea "Your scheduled order with Sunshine Beauty & Spa will process [DATE]. How exciti…" at bounding box center [223, 156] width 386 height 21
paste textarea "☀️"
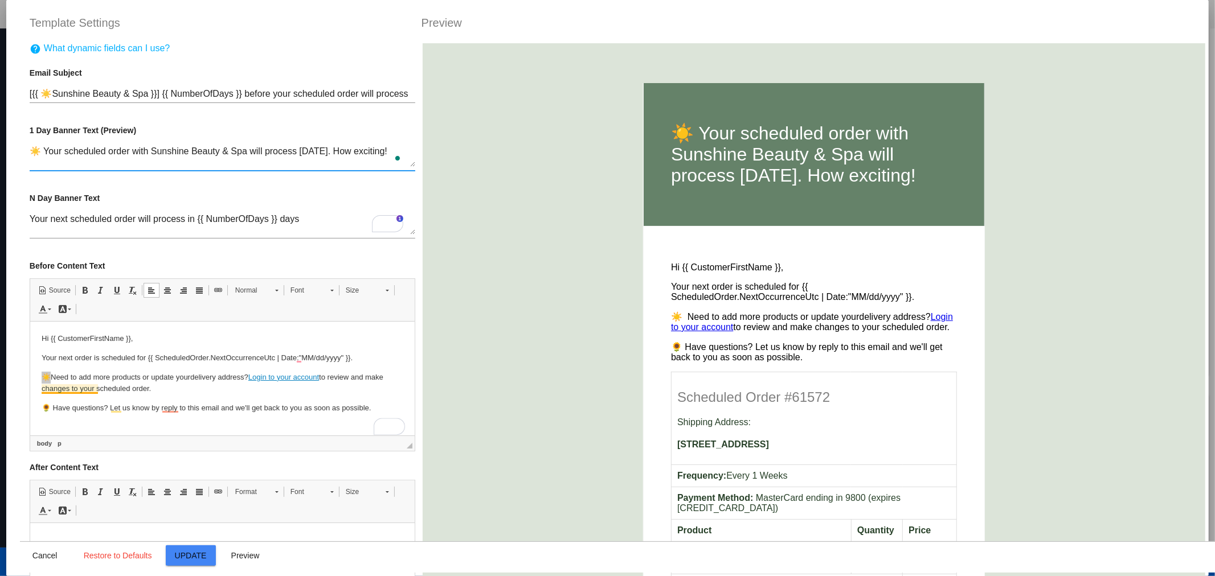
type textarea "☀️ Your scheduled order with Sunshine Beauty & Spa will process [DATE]. How exc…"
click at [55, 372] on p "☀️ Need to add more products or update your delivery address? Log in to your ac…" at bounding box center [222, 383] width 362 height 24
click at [48, 376] on p "☀️ Need to add more products or update your delivery address? Log in to your ac…" at bounding box center [222, 383] width 362 height 24
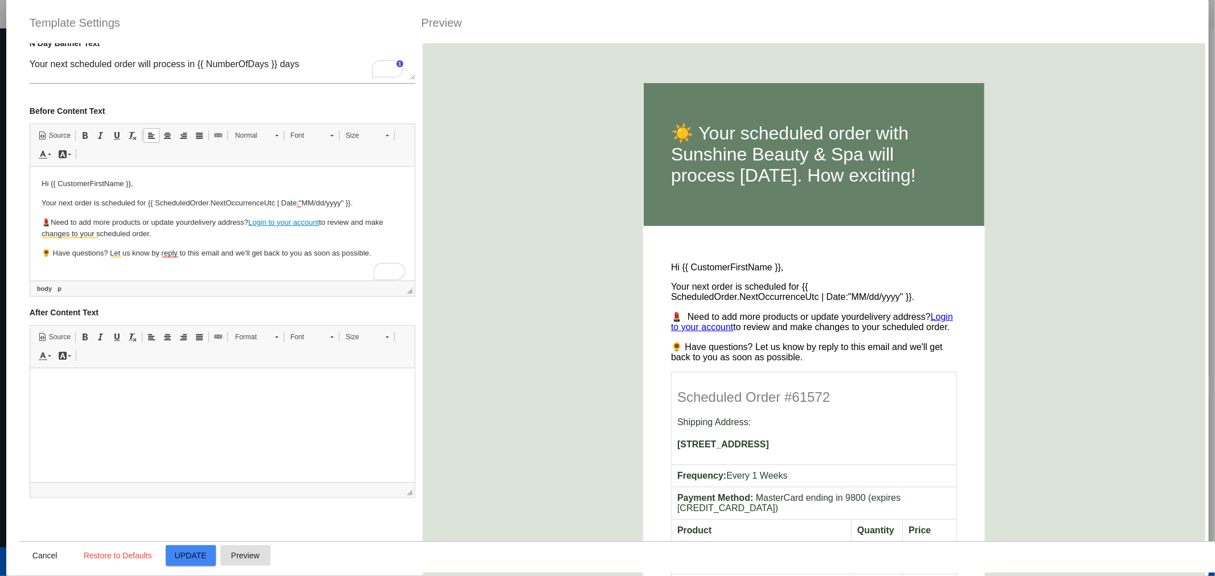
click at [244, 551] on span "Preview" at bounding box center [245, 555] width 28 height 9
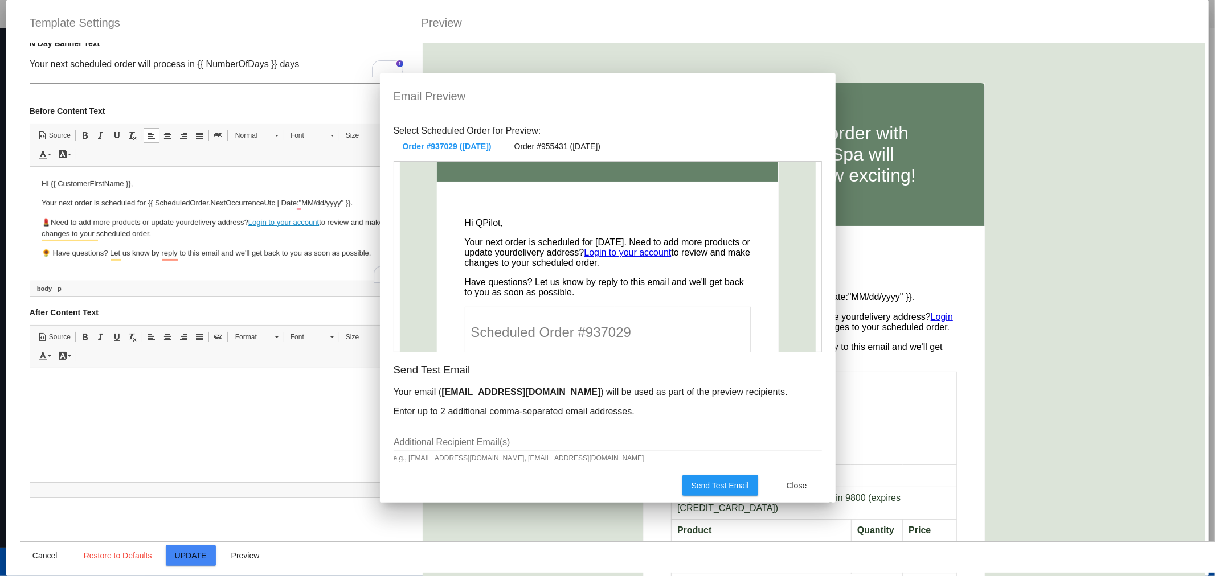
scroll to position [155, 0]
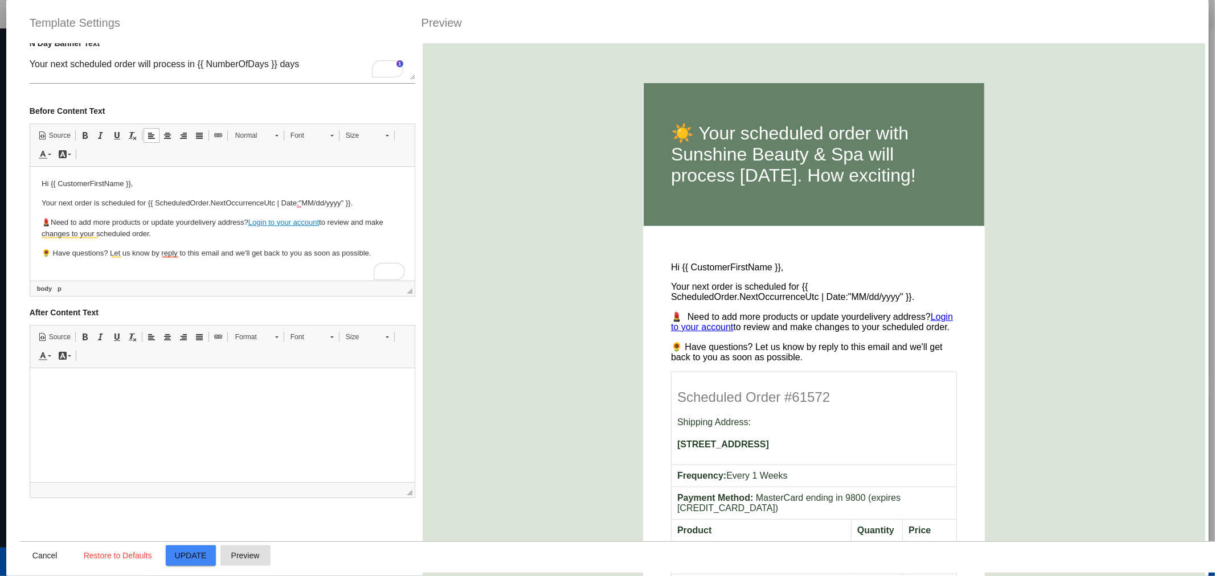
click at [186, 554] on span "Update" at bounding box center [191, 555] width 32 height 9
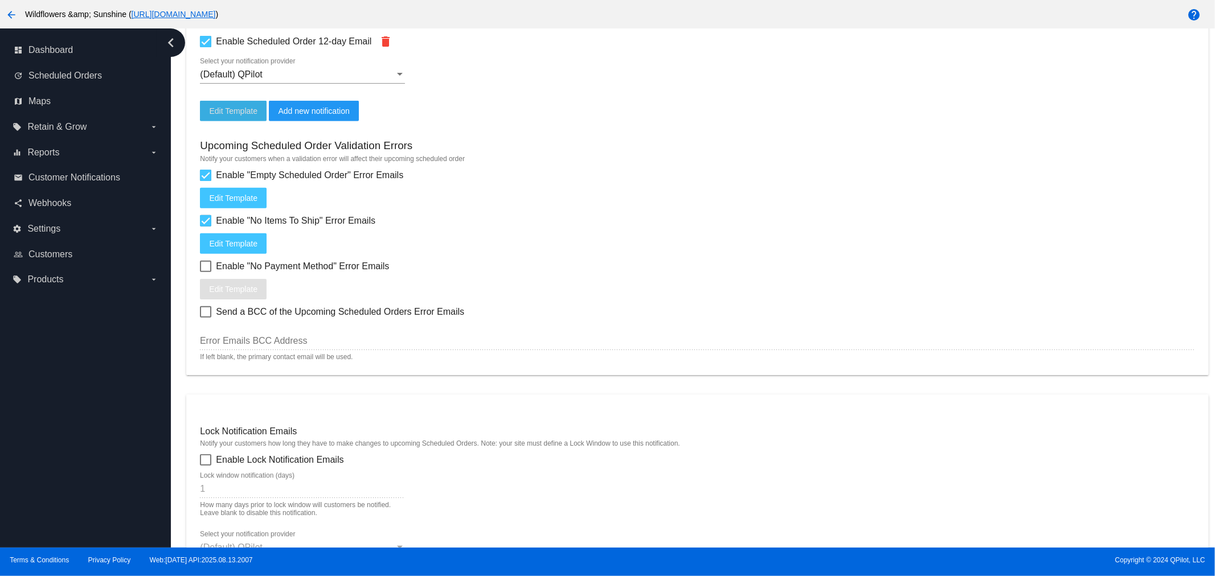
click at [230, 106] on span "Edit Template" at bounding box center [233, 110] width 48 height 9
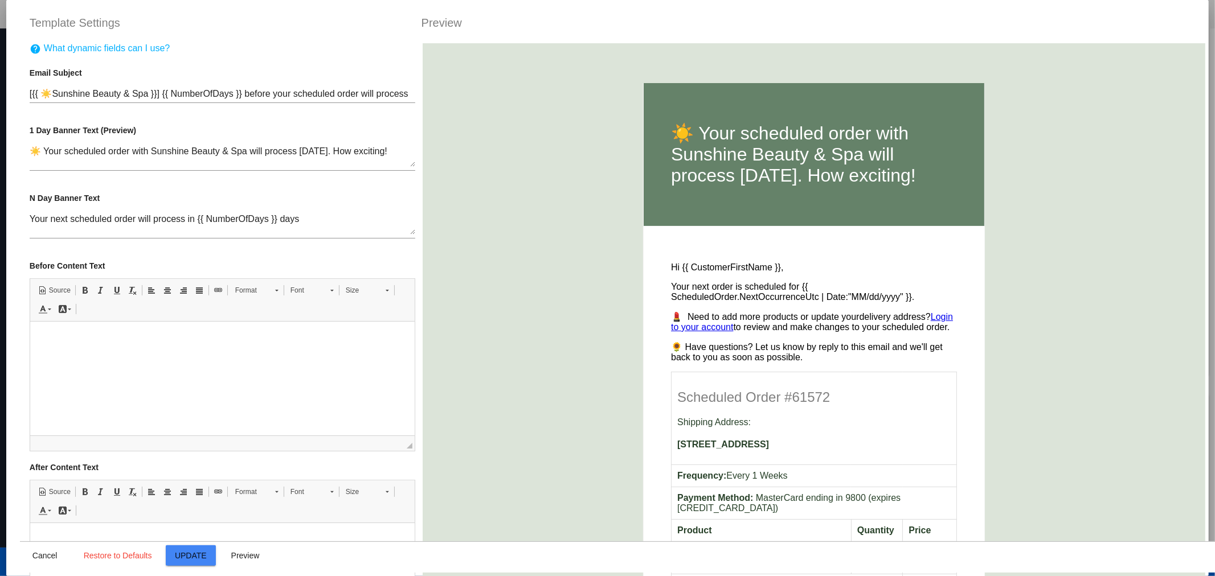
drag, startPoint x: 38, startPoint y: 152, endPoint x: 30, endPoint y: 149, distance: 8.5
click at [30, 149] on textarea "☀️ Your scheduled order with Sunshine Beauty & Spa will process [DATE]. How exc…" at bounding box center [223, 156] width 386 height 21
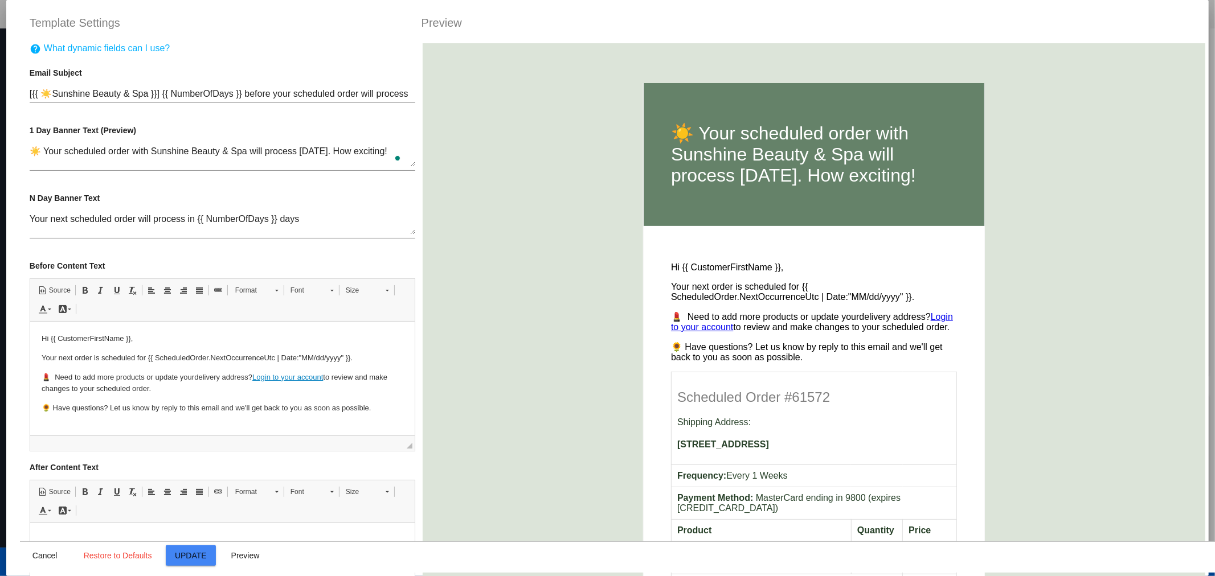
click at [21, 213] on div "help What dynamic fields can I use? Email Subject [{{ ☀️Sunshine Beauty & Spa }…" at bounding box center [222, 331] width 405 height 576
click at [27, 218] on div "help What dynamic fields can I use? Email Subject [{{ ☀️Sunshine Beauty & Spa }…" at bounding box center [222, 331] width 405 height 576
click at [23, 218] on div "help What dynamic fields can I use? Email Subject [{{ ☀️Sunshine Beauty & Spa }…" at bounding box center [222, 331] width 405 height 576
click at [28, 220] on div "help What dynamic fields can I use? Email Subject [{{ ☀️Sunshine Beauty & Spa }…" at bounding box center [222, 331] width 405 height 576
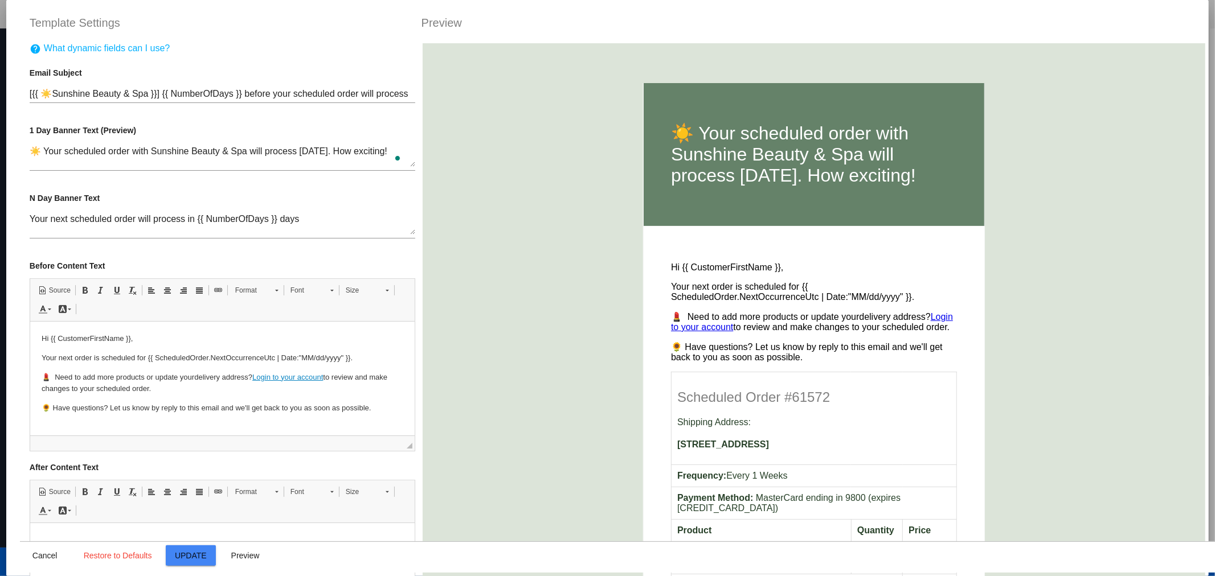
click at [28, 218] on div "help What dynamic fields can I use? Email Subject [{{ ☀️Sunshine Beauty & Spa }…" at bounding box center [222, 331] width 405 height 576
click at [30, 221] on textarea "Your next scheduled order will process in {{ NumberOfDays }} days" at bounding box center [223, 224] width 386 height 21
paste textarea "☀️"
drag, startPoint x: 361, startPoint y: 208, endPoint x: 347, endPoint y: 216, distance: 16.1
click at [360, 210] on div "☀️ Your next scheduled order will process in {{ NumberOfDays }} days 10 day ban…" at bounding box center [223, 221] width 386 height 36
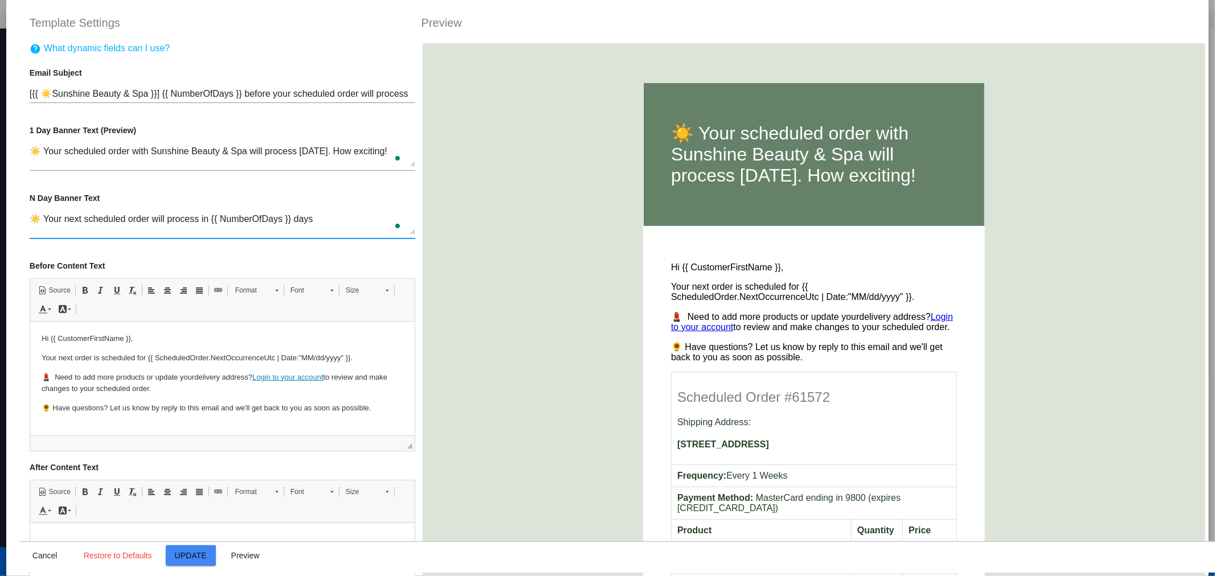
click at [328, 219] on textarea "☀️ Your next scheduled order will process in {{ NumberOfDays }} days" at bounding box center [223, 224] width 386 height 21
click at [46, 218] on textarea "☀️ Your next scheduled order will process in {{ NumberOfDays }} days." at bounding box center [223, 224] width 386 height 21
click at [379, 222] on textarea "☀️ Good news! Your next scheduled order will process in {{ NumberOfDays }} days." at bounding box center [223, 224] width 386 height 21
click at [257, 221] on textarea "☀️ Good news! Your next scheduled order will process in {{ NumberOfDays }} days." at bounding box center [223, 224] width 386 height 21
click at [260, 219] on textarea "☀️ Good news! Your next scheduled order will process in {{ NumberOfDays }} days." at bounding box center [223, 224] width 386 height 21
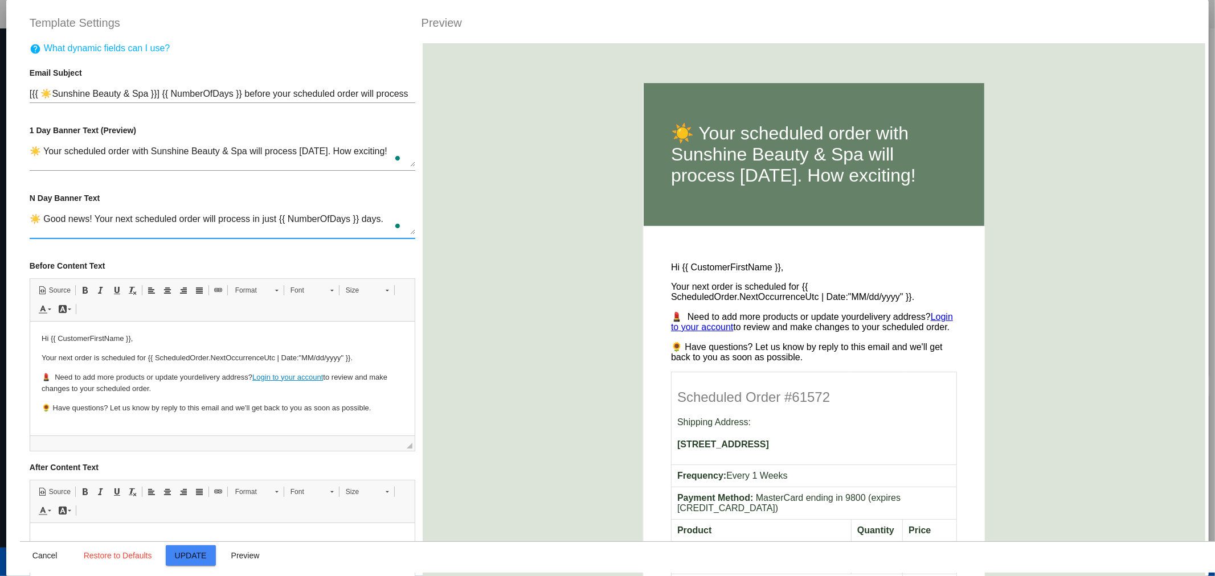
type textarea "☀️ Good news! Your next scheduled order will process in just {{ NumberOfDays }}…"
click at [325, 246] on div "☀️ Good news! Your next scheduled order will process in just {{ NumberOfDays }}…" at bounding box center [223, 226] width 386 height 47
click at [204, 557] on span "Update" at bounding box center [191, 555] width 32 height 9
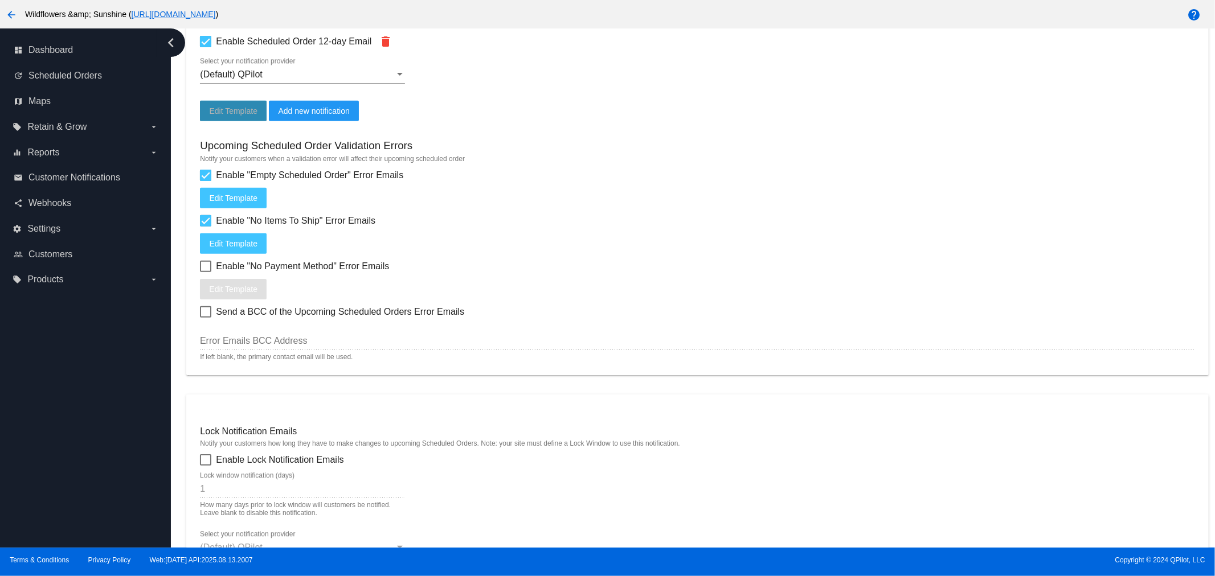
click at [236, 114] on button "Edit Template" at bounding box center [233, 111] width 67 height 21
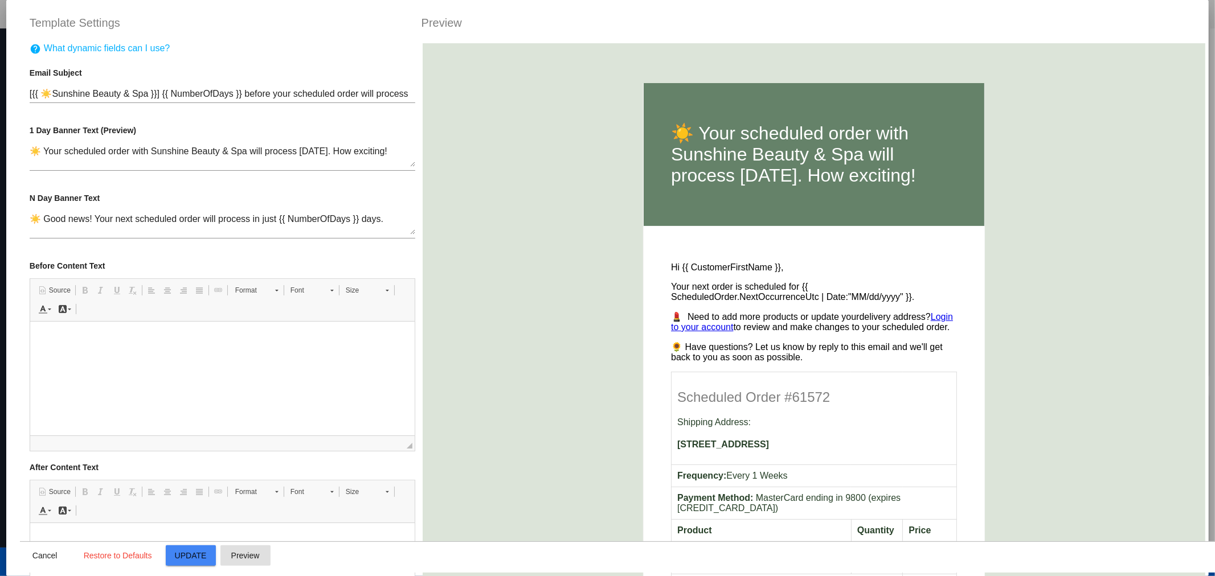
click at [254, 546] on button "Preview" at bounding box center [245, 556] width 50 height 21
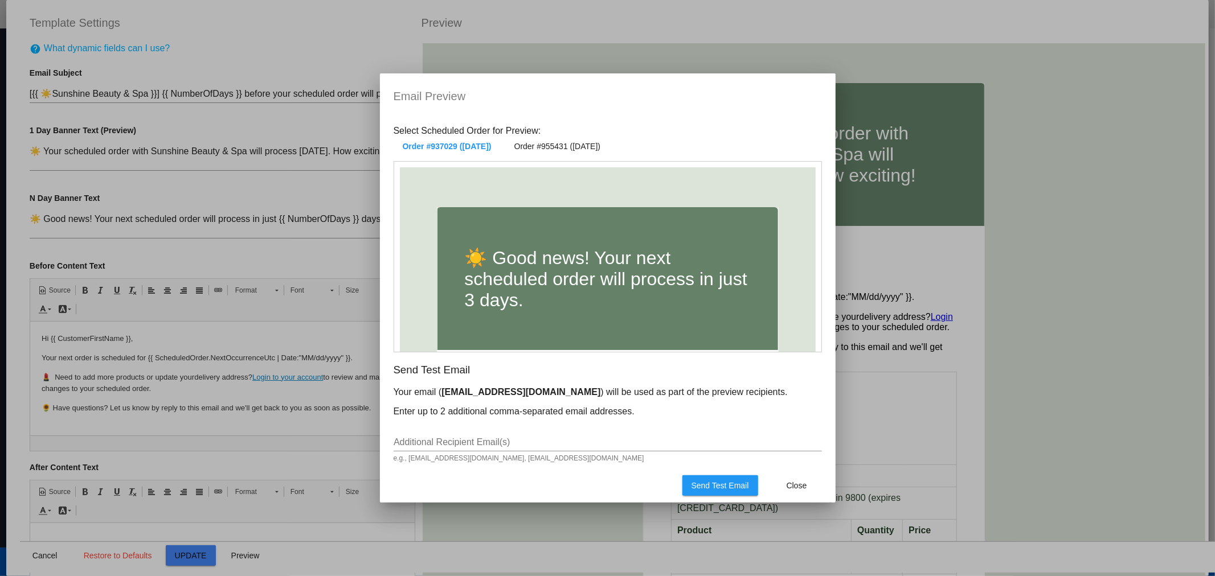
click at [715, 489] on span "Send Test Email" at bounding box center [720, 485] width 58 height 9
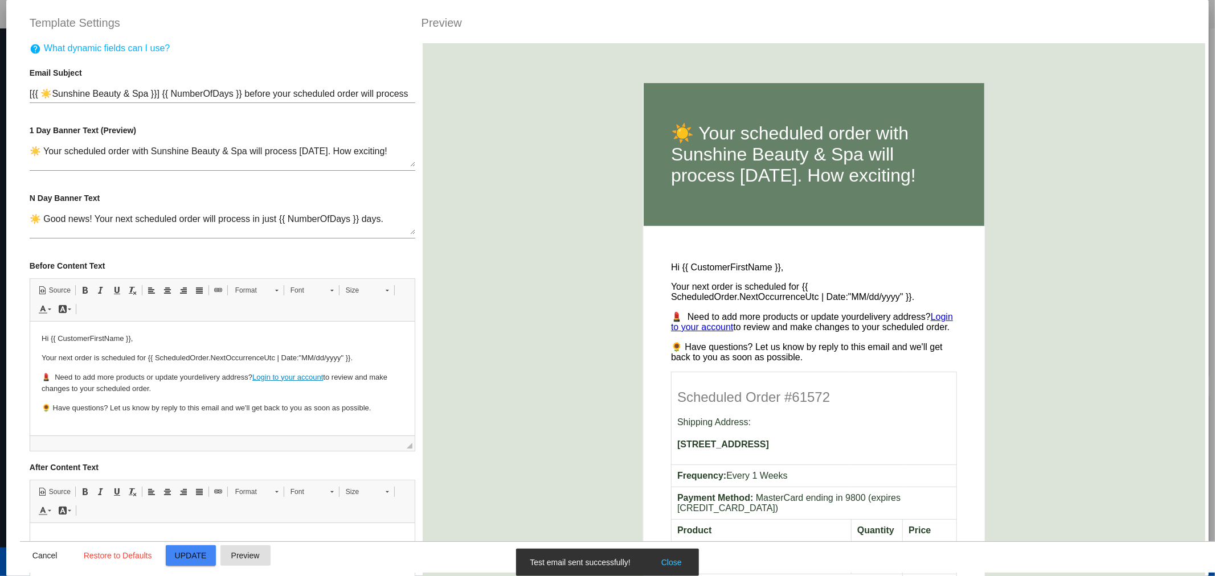
scroll to position [442, 0]
click at [239, 558] on span "Preview" at bounding box center [245, 555] width 28 height 9
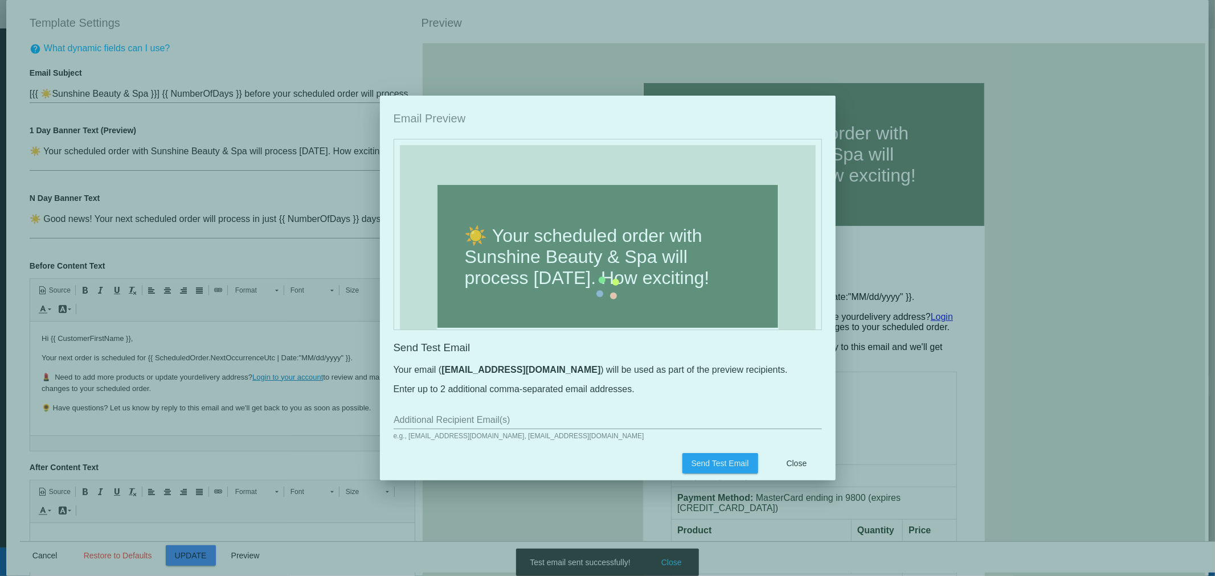
scroll to position [198, 0]
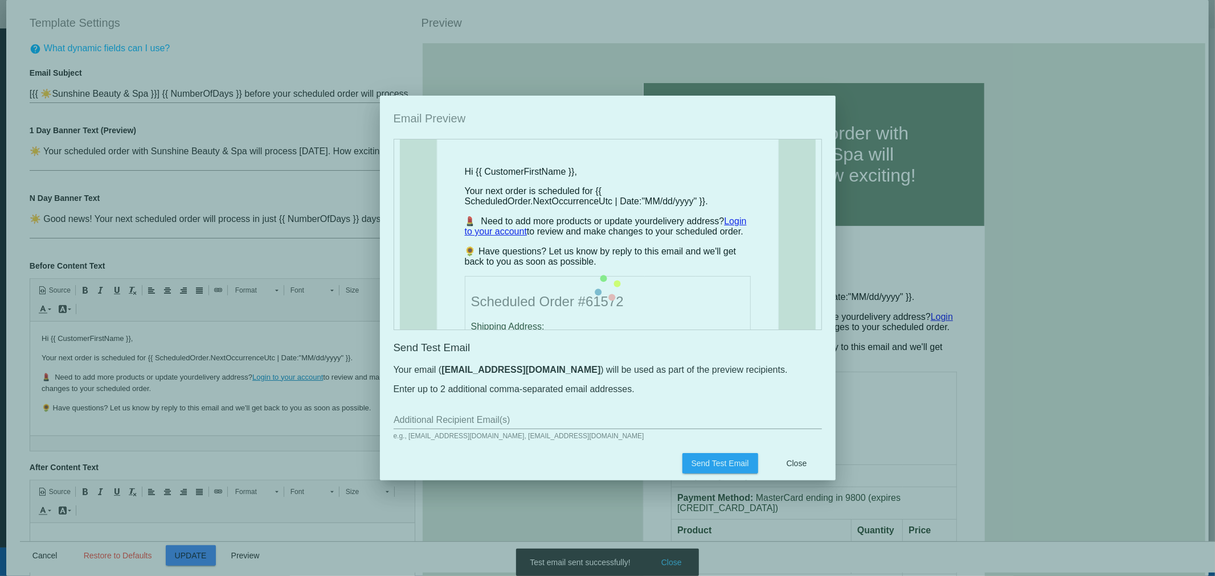
click at [509, 423] on mat-dialog-content "☀️ Your scheduled order with Sunshine Beauty & Spa will process [DATE]. How exc…" at bounding box center [608, 290] width 456 height 302
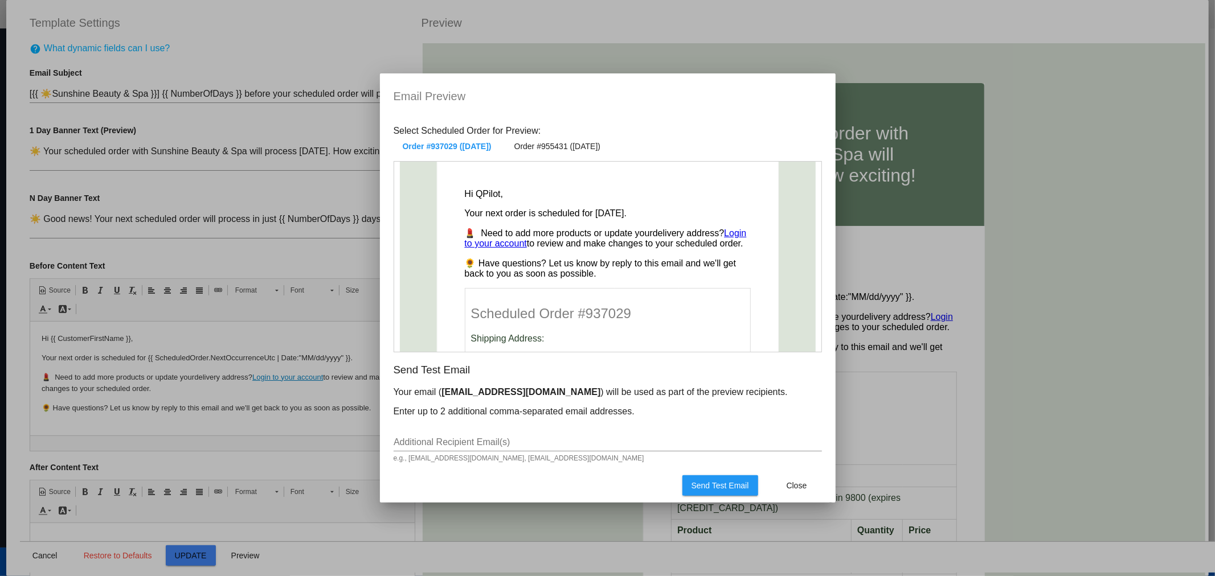
click at [433, 429] on div "Additional Recipient Email(s)" at bounding box center [608, 439] width 428 height 26
drag, startPoint x: 429, startPoint y: 439, endPoint x: 440, endPoint y: 442, distance: 11.7
click at [429, 439] on input "Additional Recipient Email(s)" at bounding box center [608, 442] width 428 height 10
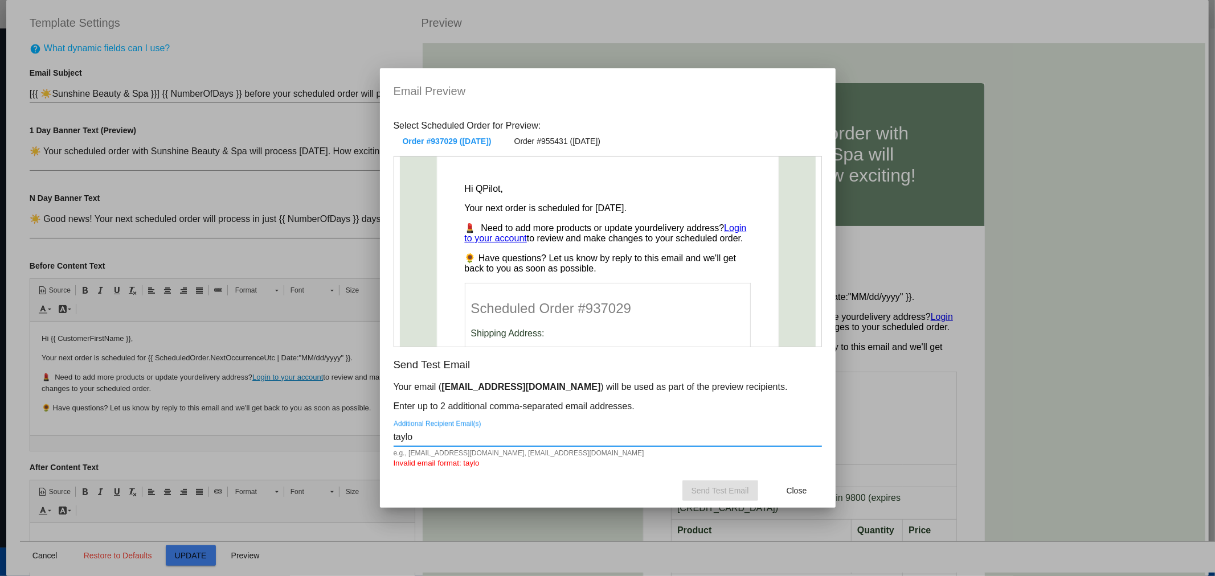
type input "[PERSON_NAME][EMAIL_ADDRESS][DOMAIN_NAME]"
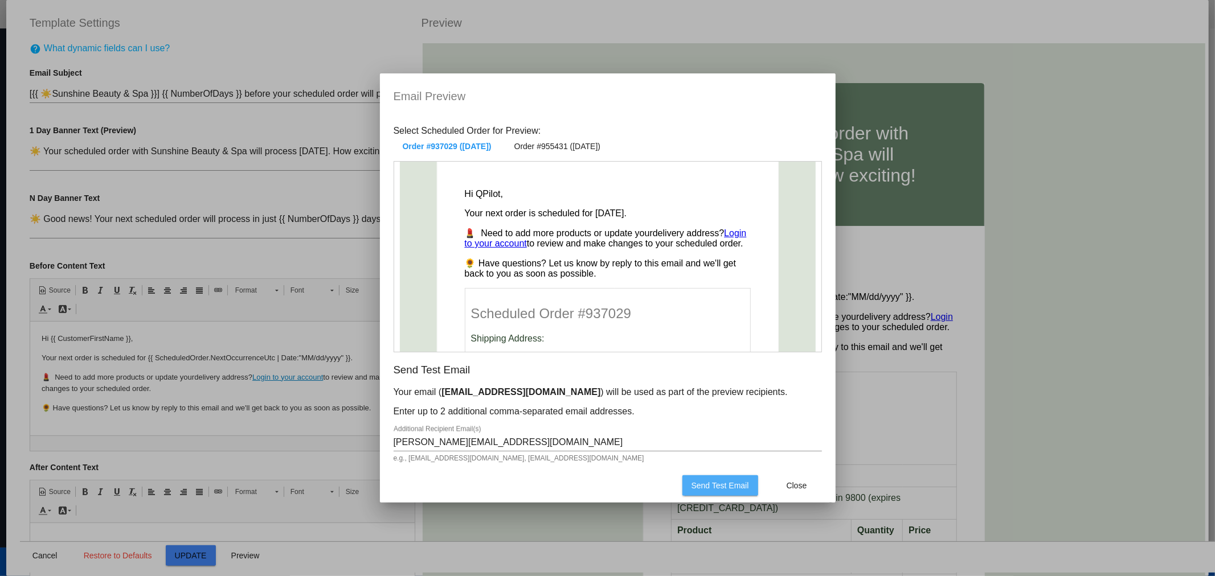
click at [724, 489] on span "Send Test Email" at bounding box center [720, 485] width 58 height 9
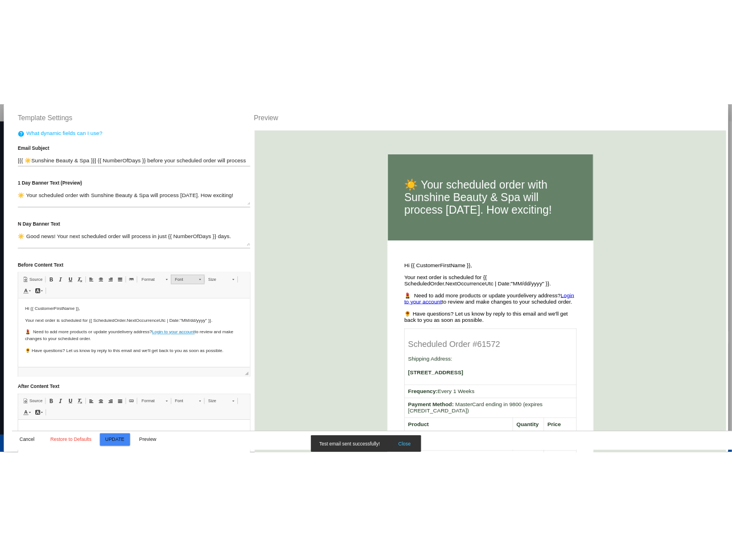
scroll to position [442, 0]
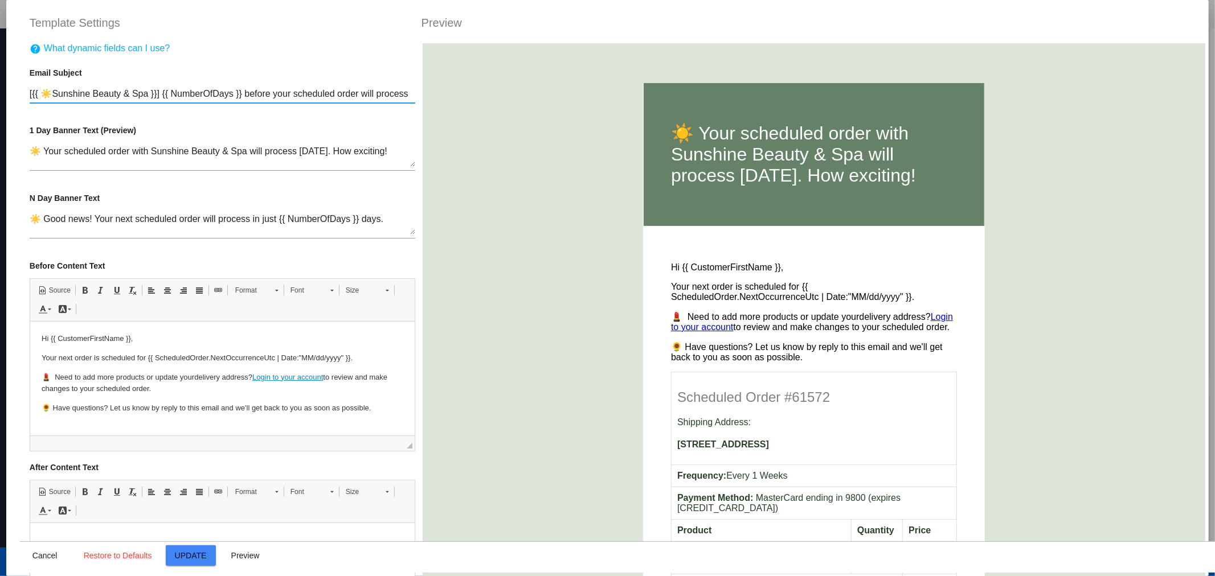
drag, startPoint x: 150, startPoint y: 94, endPoint x: 44, endPoint y: 88, distance: 106.7
click at [44, 88] on div "[{{ ☀️Sunshine Beauty & Spa }}] {{ NumberOfDays }} before your scheduled order …" at bounding box center [223, 90] width 386 height 26
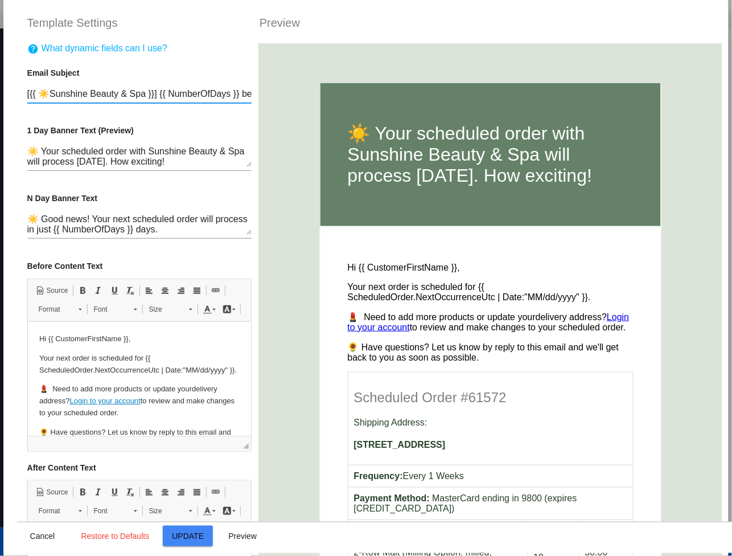
drag, startPoint x: 80, startPoint y: 407, endPoint x: 148, endPoint y: 413, distance: 68.0
click at [80, 404] on link "Log" at bounding box center [75, 400] width 13 height 9
click at [136, 404] on link "in to your account" at bounding box center [110, 400] width 59 height 9
click at [144, 412] on p "💄 Need to add more products or update your delivery address? Log in to your acc…" at bounding box center [139, 400] width 200 height 35
click at [144, 414] on p "💄 Need to add more products or update your delivery address? Log in to your acc…" at bounding box center [139, 400] width 200 height 35
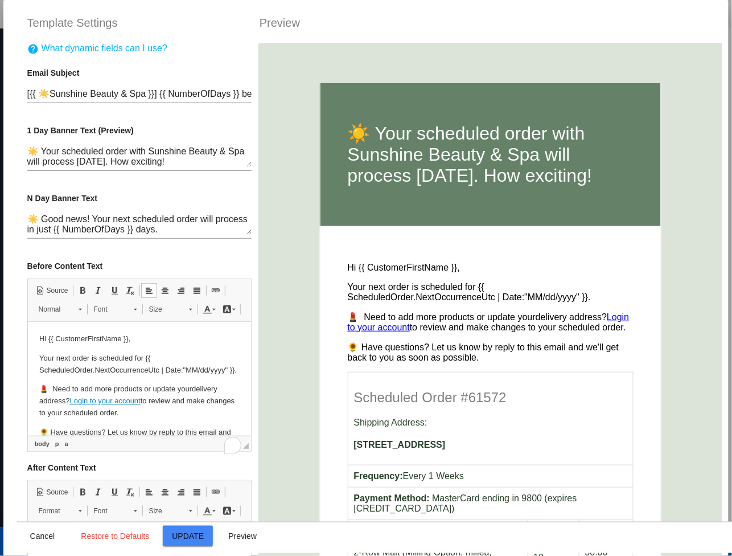
click at [76, 404] on link "Log" at bounding box center [75, 400] width 13 height 9
drag, startPoint x: 71, startPoint y: 412, endPoint x: 142, endPoint y: 414, distance: 71.2
click at [142, 414] on p "💄 Need to add more products or update your delivery address? Log in to your acc…" at bounding box center [139, 400] width 200 height 35
click at [130, 404] on link "in to your account" at bounding box center [110, 400] width 59 height 9
click at [119, 404] on link "in to your account" at bounding box center [110, 400] width 59 height 9
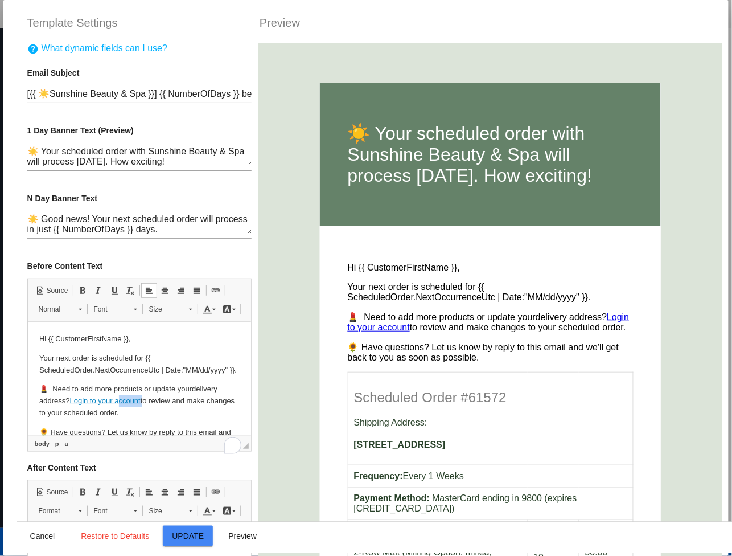
click at [119, 404] on link "in to your account" at bounding box center [110, 400] width 59 height 9
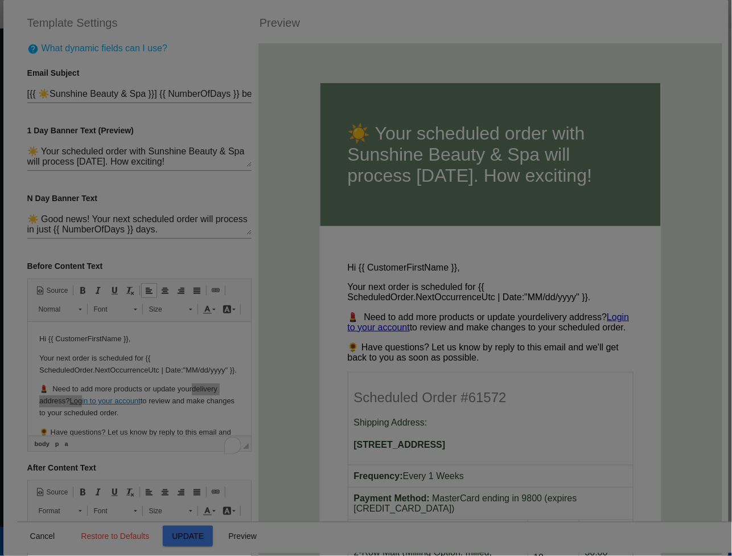
click at [120, 433] on div at bounding box center [366, 278] width 732 height 556
type input "in to your account"
select select
type input "{{ ScheduledOrdersUrl }}"
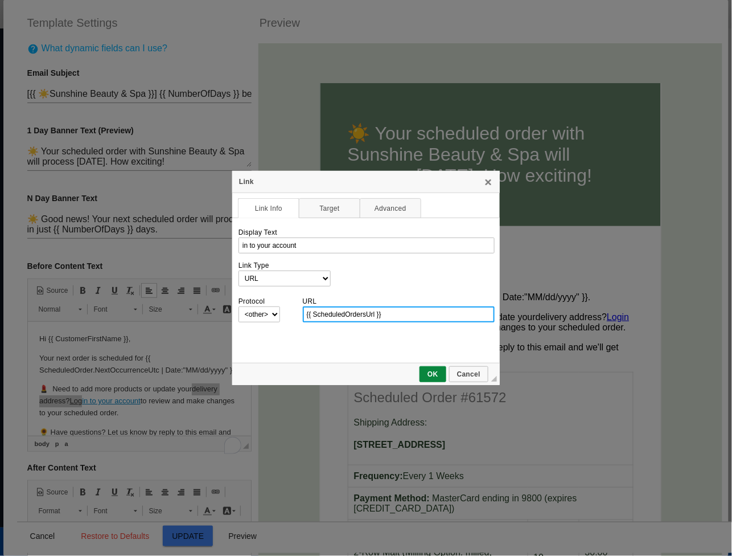
scroll to position [0, 0]
click at [404, 310] on input "{{ ScheduledOrdersUrl }}" at bounding box center [399, 314] width 192 height 16
click at [437, 377] on link "OK" at bounding box center [433, 374] width 27 height 16
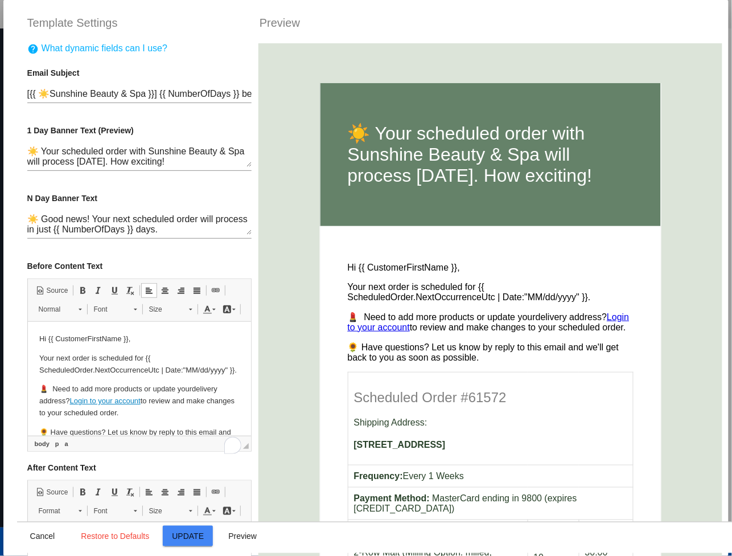
click at [130, 418] on p "💄 Need to add more products or update your delivery address? Log in to your acc…" at bounding box center [139, 400] width 200 height 35
drag, startPoint x: 145, startPoint y: 413, endPoint x: 71, endPoint y: 414, distance: 74.6
click at [71, 414] on p "💄 Need to add more products or update your delivery address? Log in to your acc…" at bounding box center [139, 400] width 200 height 35
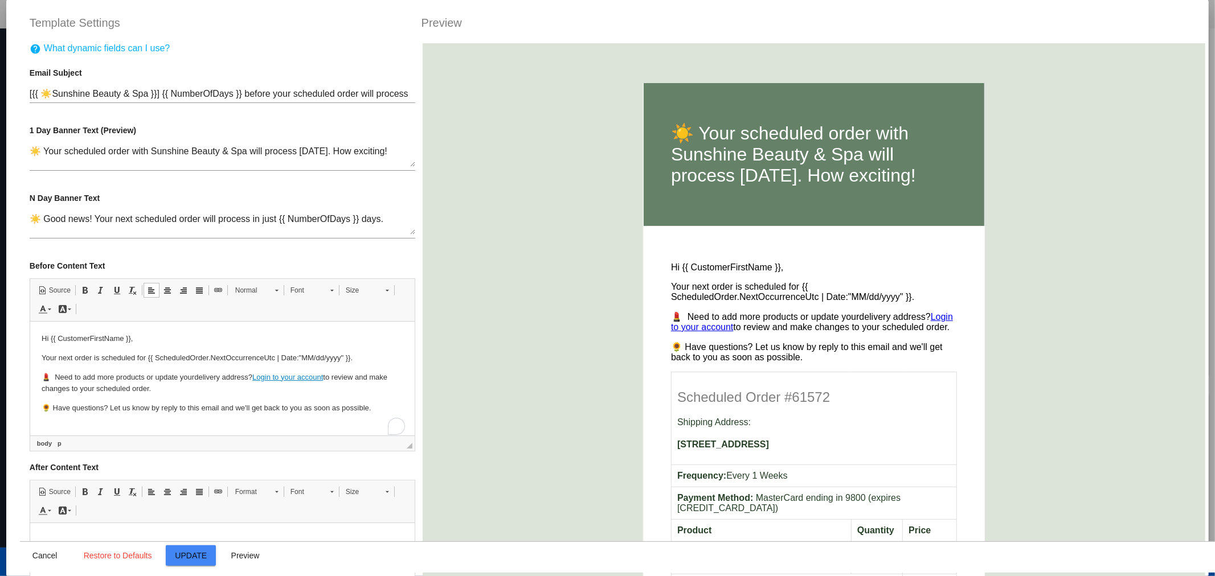
click at [203, 416] on html "Hi {{ CustomerFirstName }}, Your next order is scheduled for {{ ScheduledOrder.…" at bounding box center [222, 373] width 384 height 104
drag, startPoint x: 331, startPoint y: 374, endPoint x: 257, endPoint y: 379, distance: 74.8
click at [257, 379] on p "💄 Need to add more products or update your delivery address? Log in to your acc…" at bounding box center [222, 383] width 362 height 24
click at [259, 375] on span "delivery address? Login to your account" at bounding box center [259, 376] width 131 height 9
click at [218, 290] on span at bounding box center [218, 290] width 9 height 9
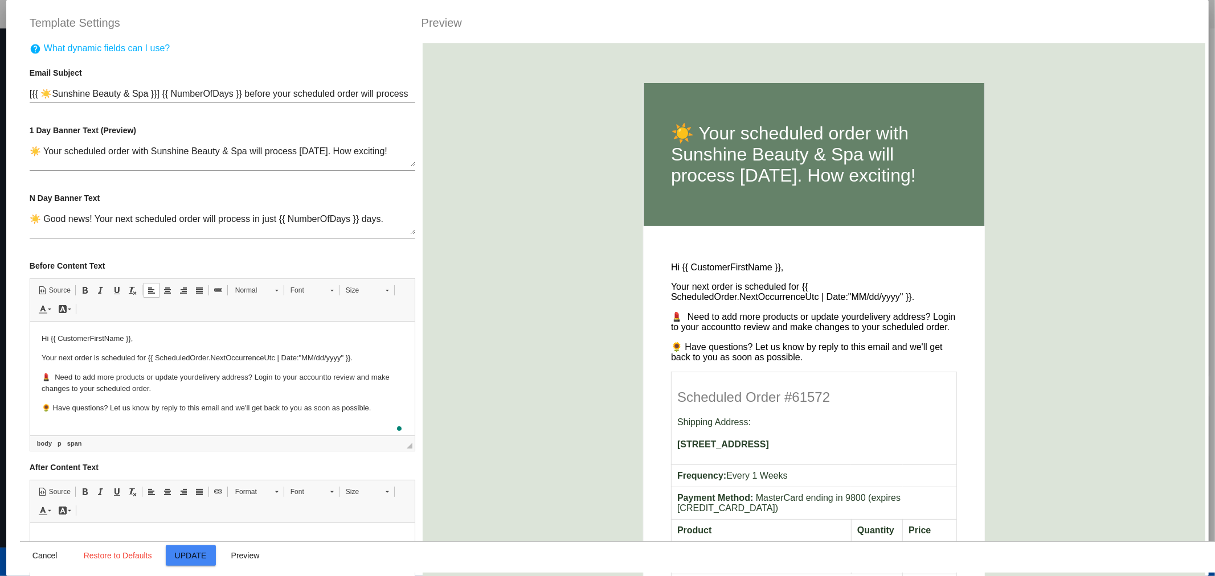
select select "http://"
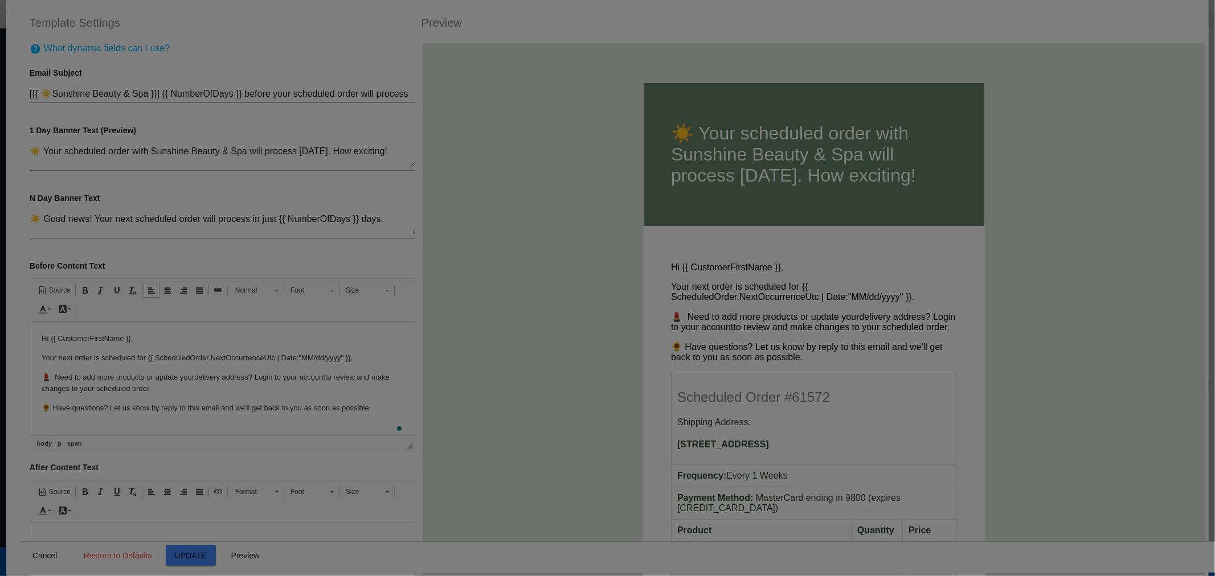
type input "Login to your account"
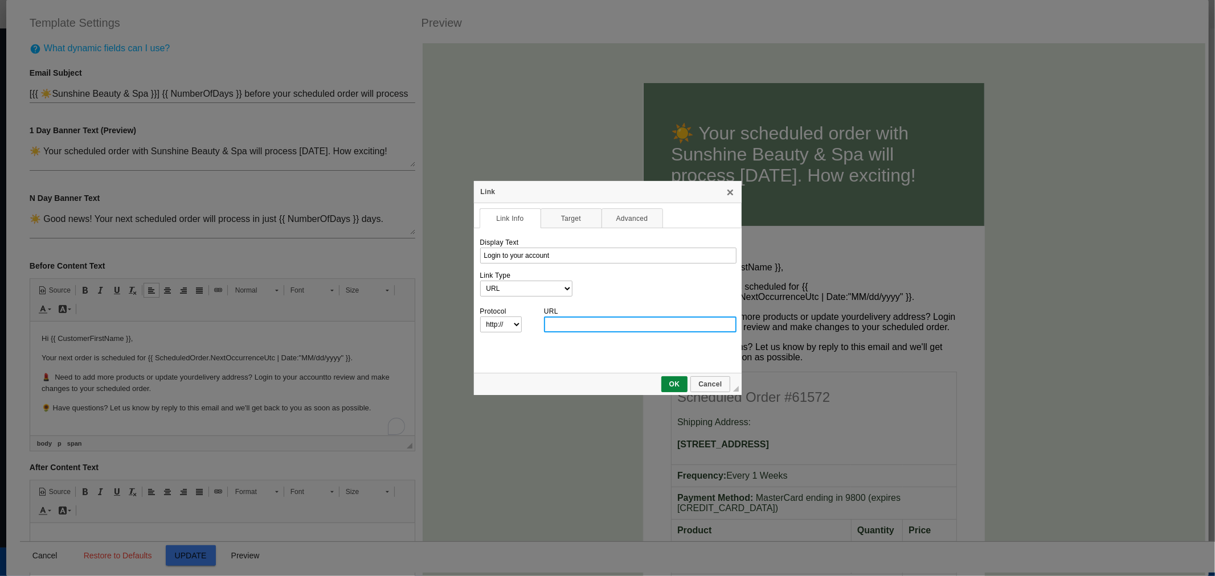
paste input "{{ ScheduledOrdersUrl }}"
type input "{{ ScheduledOrdersUrl }}"
click at [670, 376] on link "OK" at bounding box center [674, 384] width 27 height 16
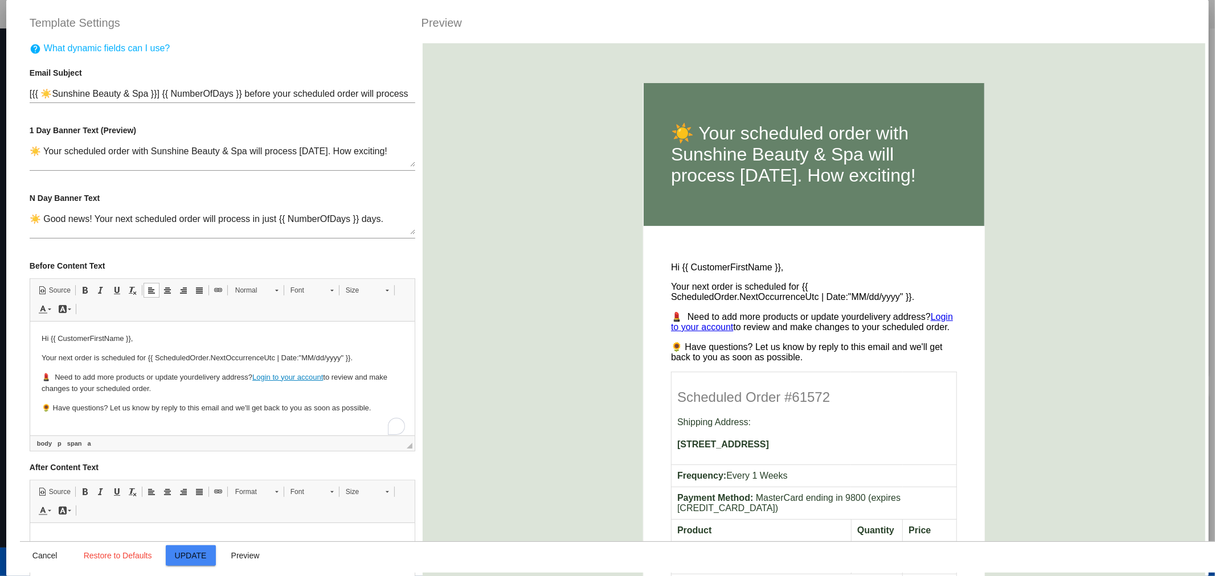
click at [59, 87] on div "[{{ ☀️Sunshine Beauty & Spa }}] {{ NumberOfDays }} before your scheduled order …" at bounding box center [223, 90] width 386 height 26
click at [47, 89] on input "[{{ ☀️Sunshine Beauty & Spa }}] {{ NumberOfDays }} before your scheduled order …" at bounding box center [223, 94] width 386 height 10
click at [41, 89] on input "[{{ ☀️Sunshine Beauty & Spa }}] {{ NumberOfDays }} before your scheduled order …" at bounding box center [223, 94] width 386 height 10
drag, startPoint x: 52, startPoint y: 93, endPoint x: 59, endPoint y: 124, distance: 31.5
click at [52, 94] on input "[{{☀️Sunshine Beauty & Spa }}] {{ NumberOfDays }} before your scheduled order w…" at bounding box center [223, 94] width 386 height 10
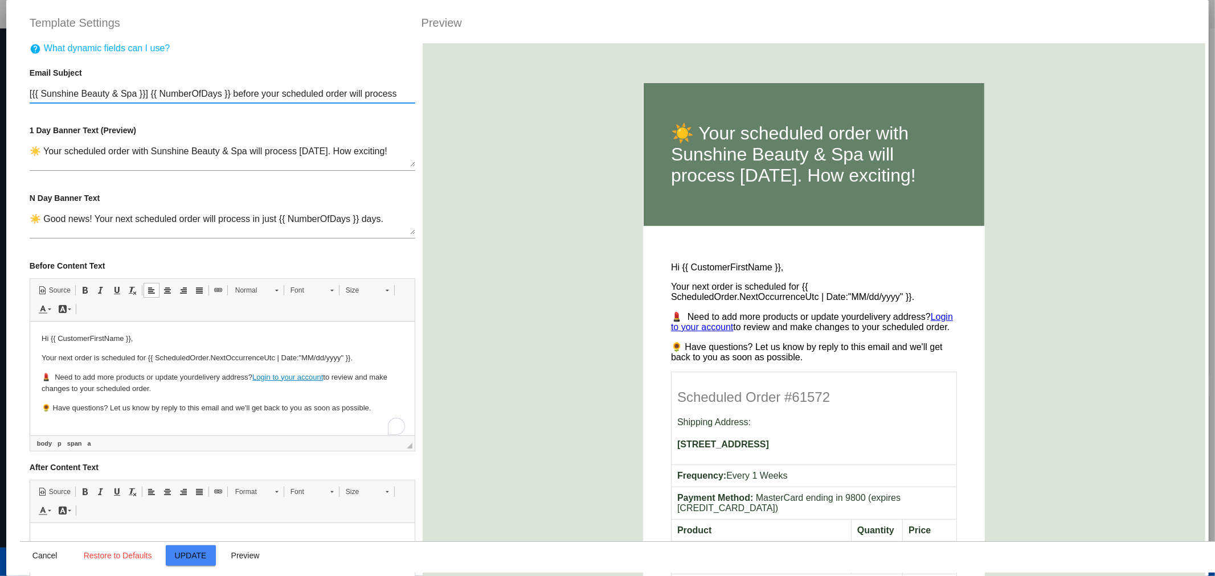
type input "[{{ Sunshine Beauty & Spa }}] {{ NumberOfDays }} before your scheduled order wi…"
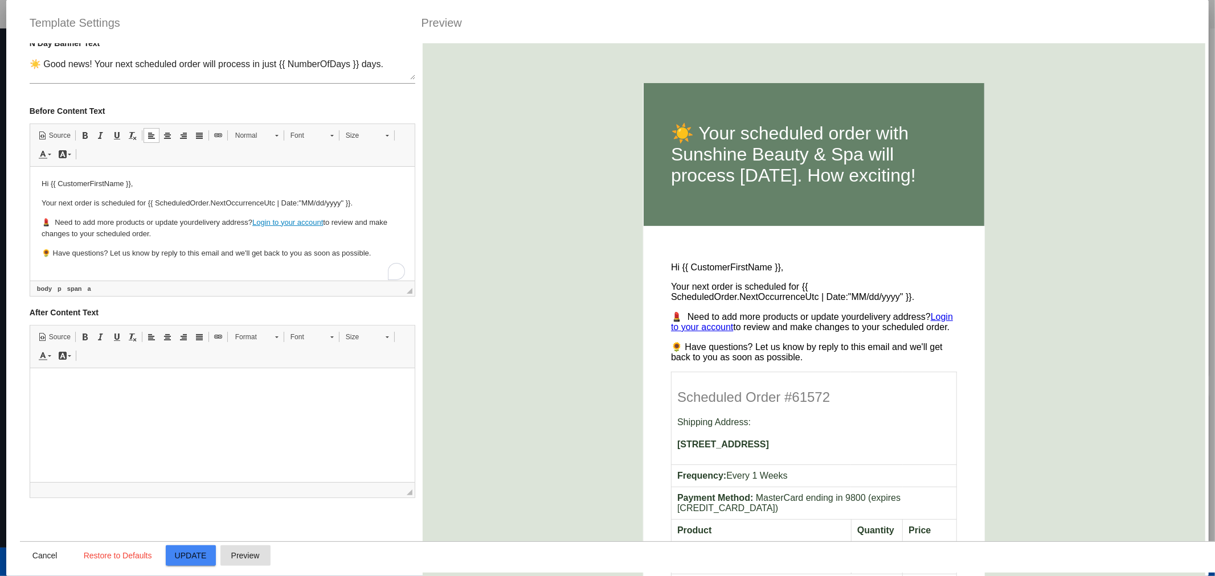
click at [245, 559] on span "Preview" at bounding box center [245, 555] width 28 height 9
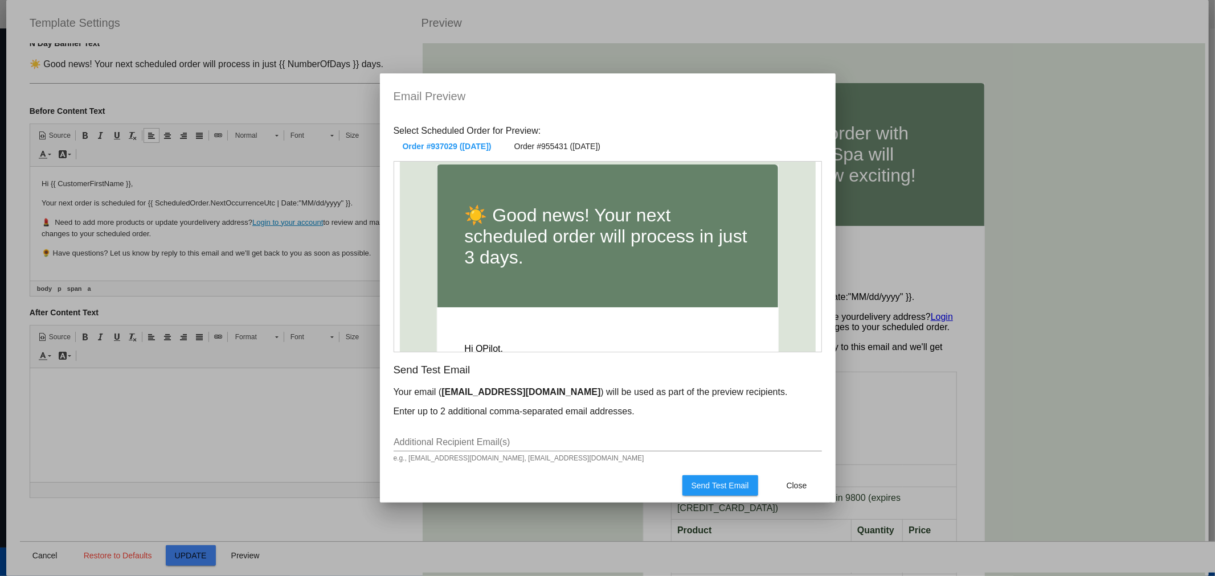
scroll to position [0, 0]
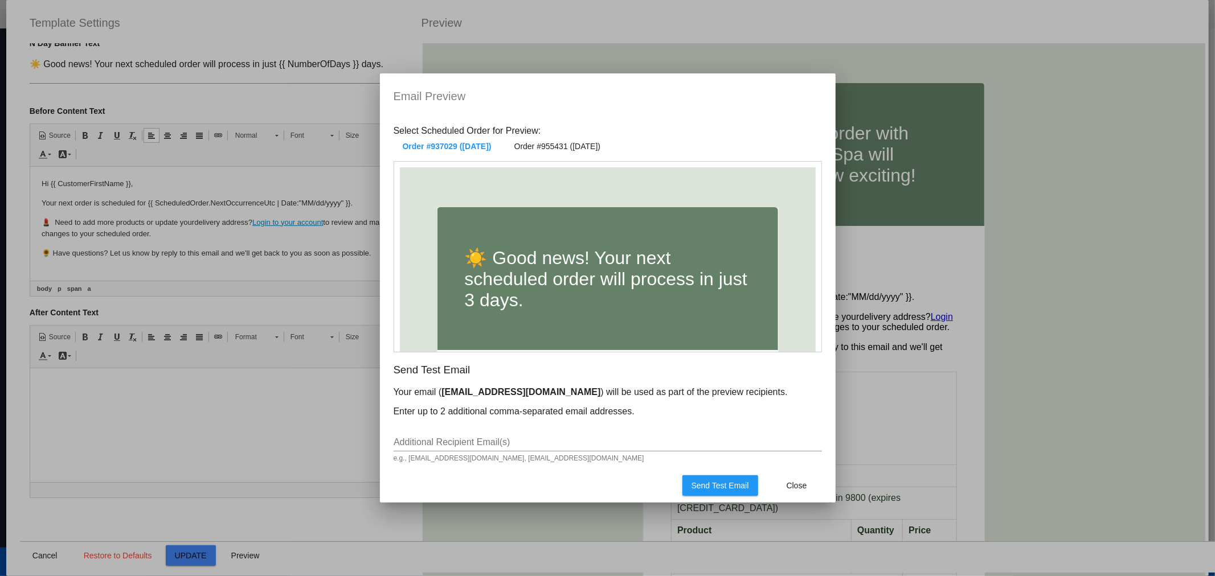
click at [469, 444] on input "Additional Recipient Email(s)" at bounding box center [608, 442] width 428 height 10
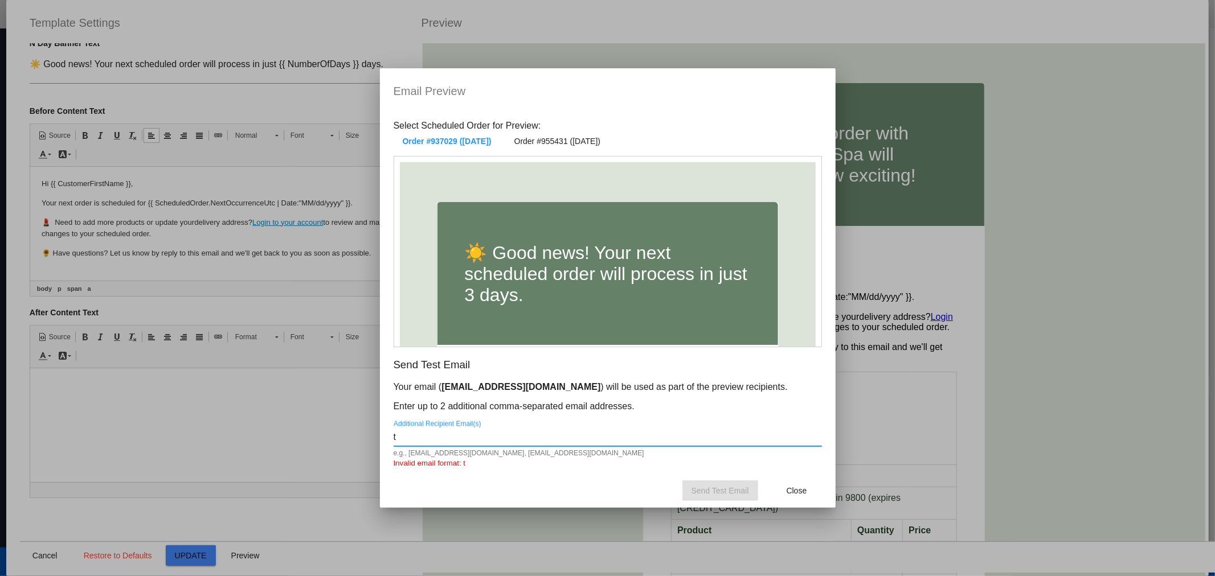
type input "[PERSON_NAME][EMAIL_ADDRESS][DOMAIN_NAME]"
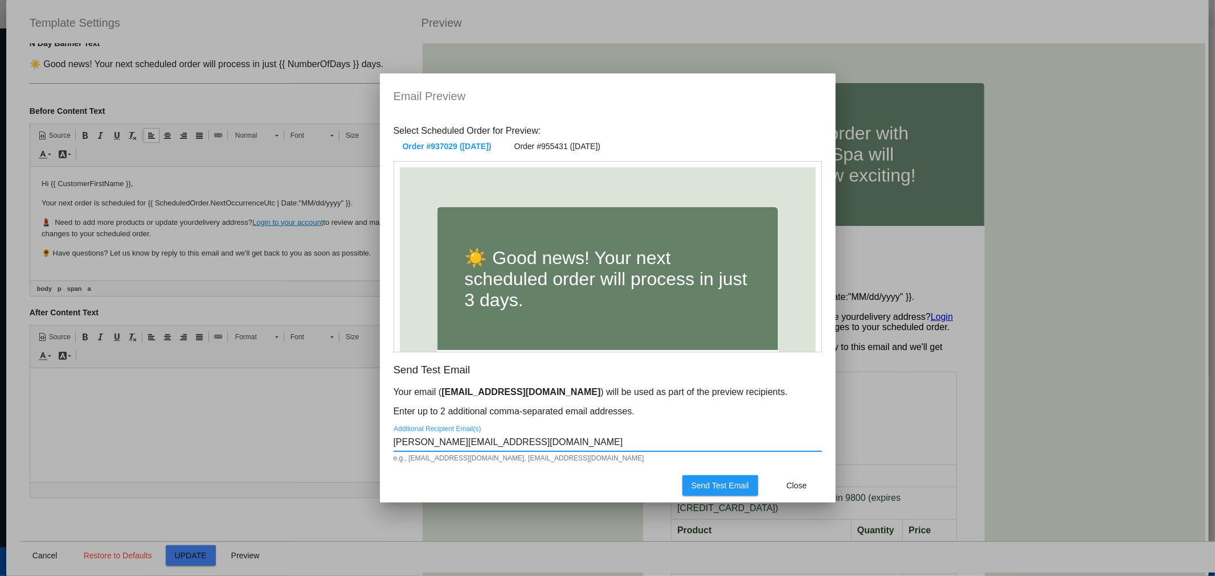
scroll to position [295, 0]
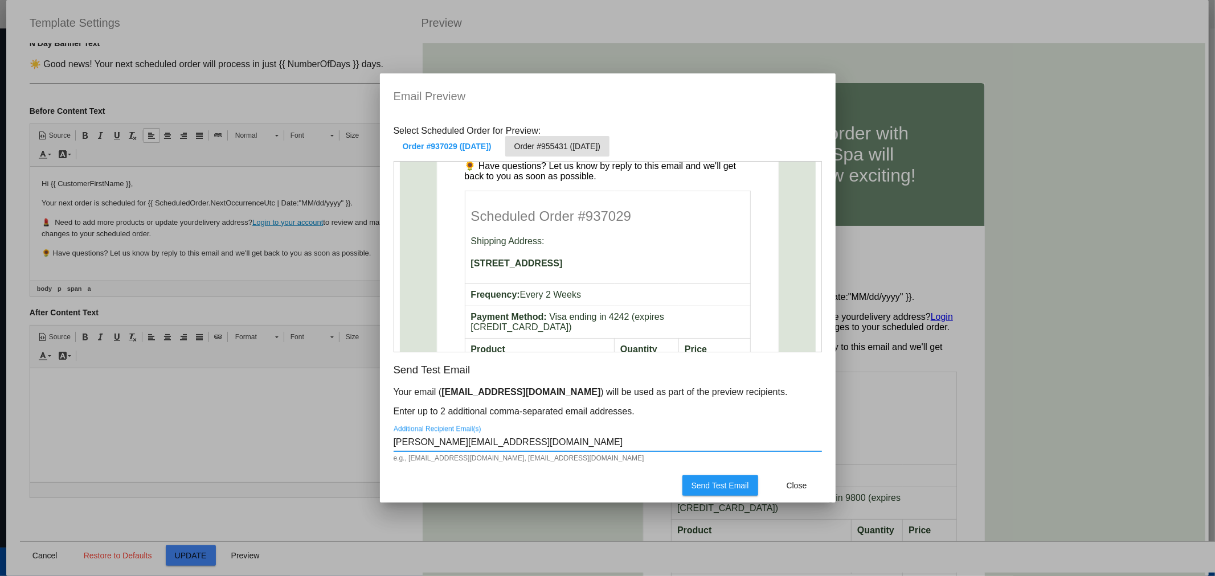
click at [566, 146] on span "Order #955431 ([DATE])" at bounding box center [557, 146] width 86 height 9
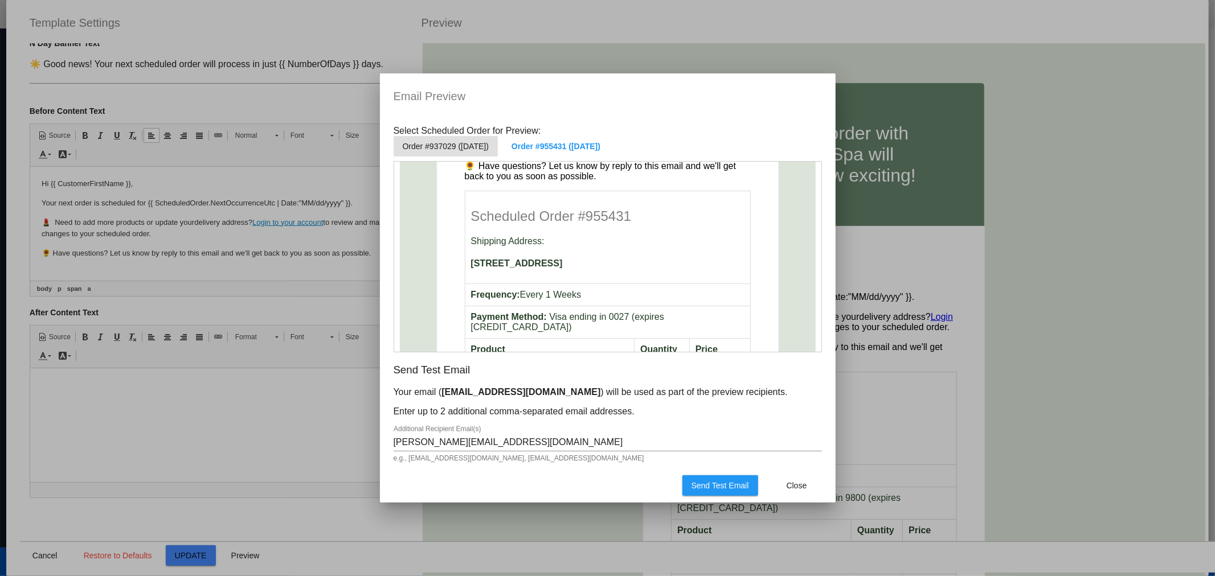
click at [469, 145] on span "Order #937029 ([DATE])" at bounding box center [446, 146] width 86 height 9
click at [559, 150] on span "Order #955431 ([DATE])" at bounding box center [557, 146] width 86 height 9
drag, startPoint x: 715, startPoint y: 478, endPoint x: 706, endPoint y: 482, distance: 9.2
click at [706, 482] on span "Send Test Email" at bounding box center [720, 485] width 58 height 9
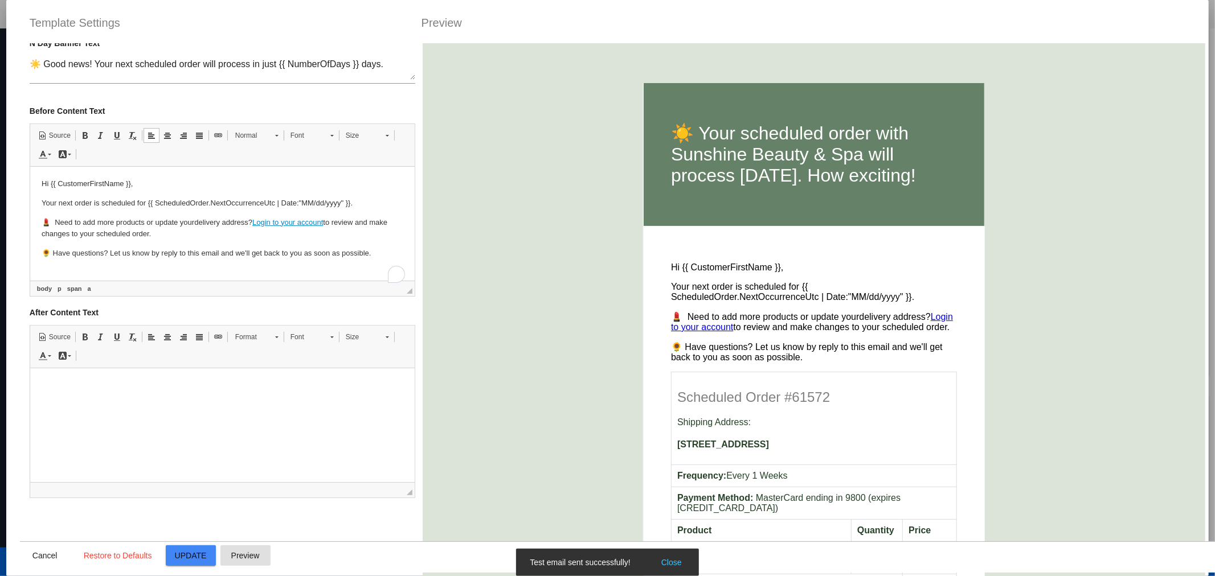
scroll to position [442, 0]
click at [257, 567] on mat-dialog-actions "Cancel Restore to Defaults Update [GEOGRAPHIC_DATA]" at bounding box center [627, 557] width 1215 height 31
click at [255, 559] on span "Preview" at bounding box center [245, 555] width 28 height 9
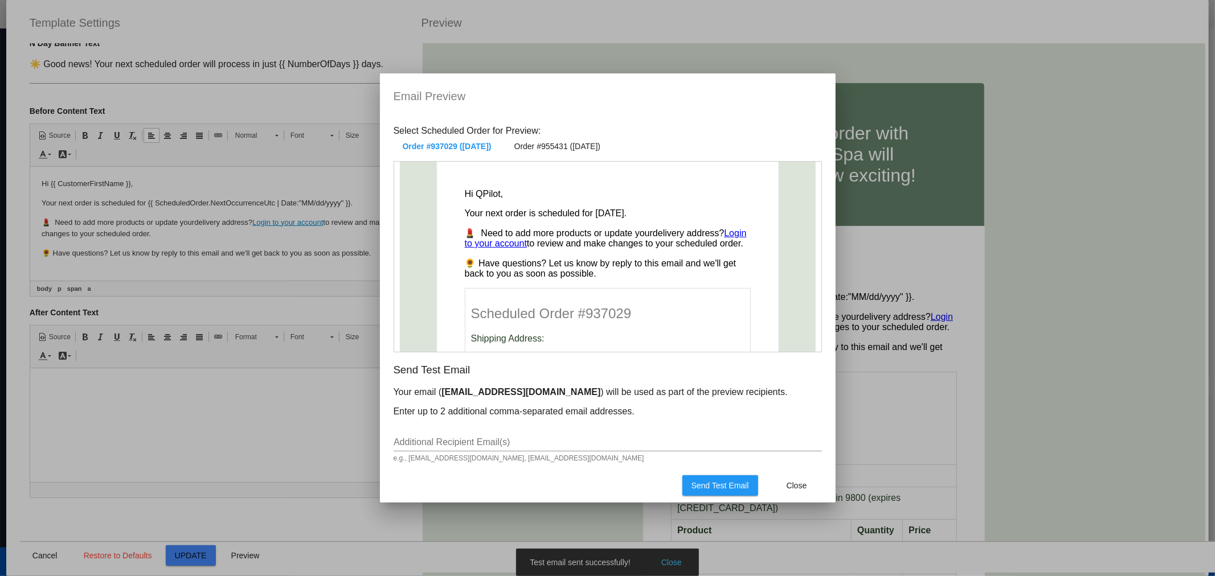
scroll to position [156, 0]
click at [581, 146] on span "Order #955431 ([DATE])" at bounding box center [557, 146] width 86 height 9
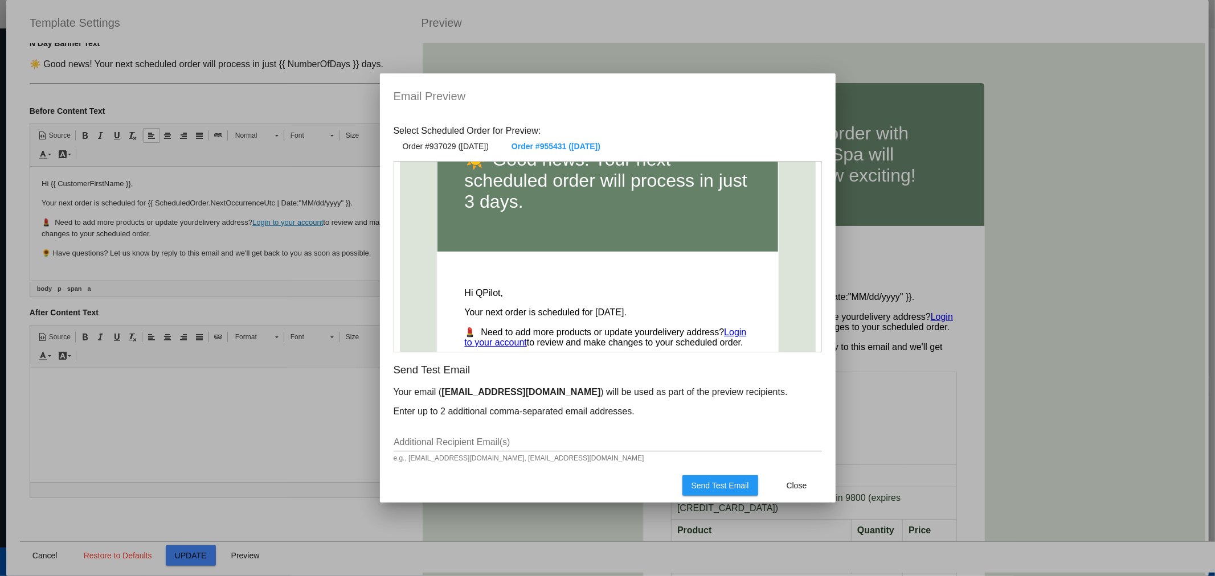
scroll to position [50, 0]
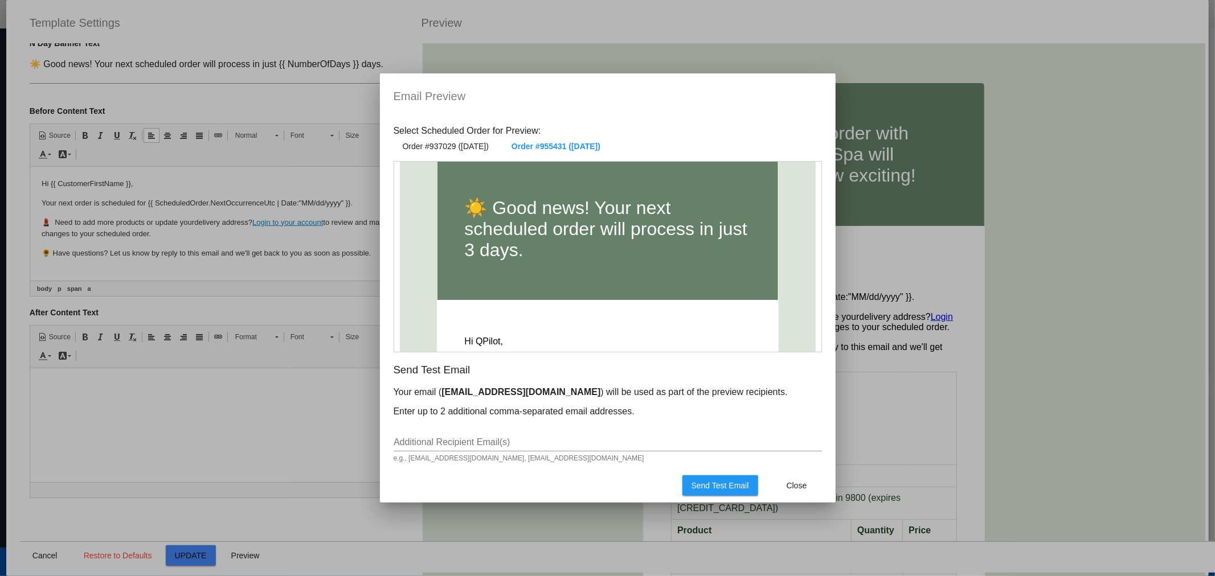
click at [551, 437] on input "Additional Recipient Email(s)" at bounding box center [608, 442] width 428 height 10
type input "[PERSON_NAME][EMAIL_ADDRESS][DOMAIN_NAME]"
click at [729, 501] on mat-dialog-actions "Send Test Email Close" at bounding box center [608, 486] width 428 height 34
click at [720, 490] on button "Send Test Email" at bounding box center [720, 486] width 76 height 21
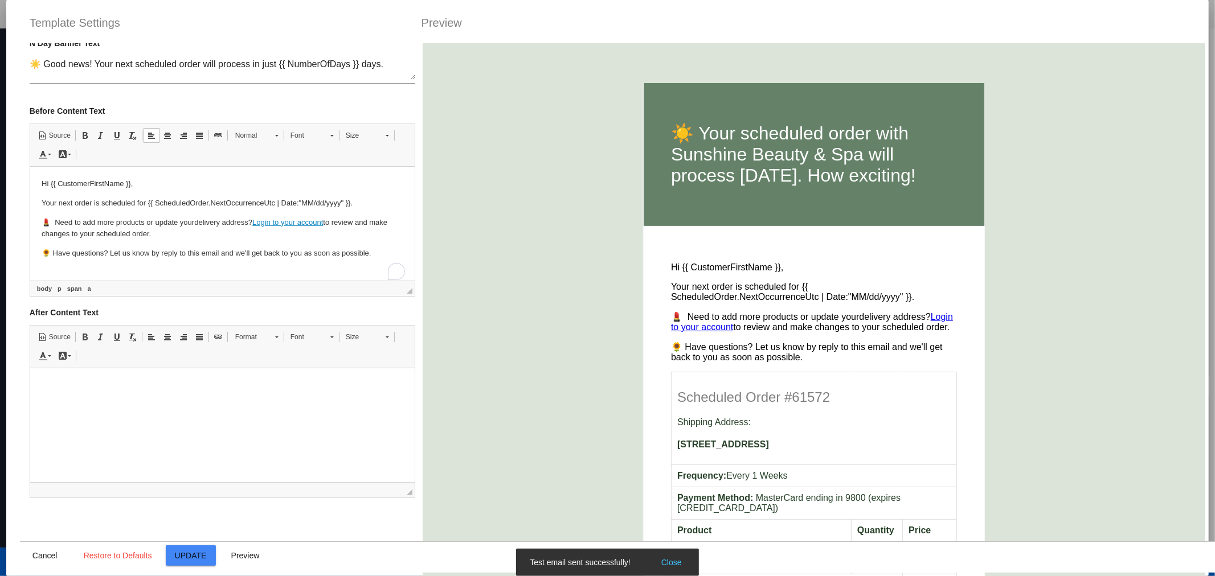
scroll to position [0, 0]
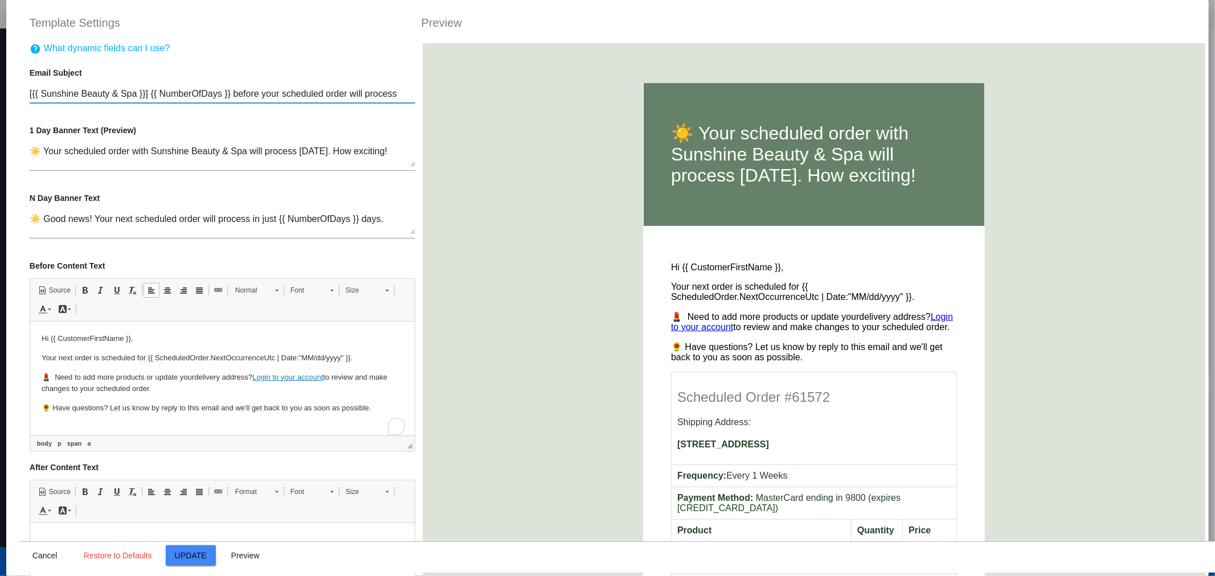
drag, startPoint x: 135, startPoint y: 93, endPoint x: 43, endPoint y: 94, distance: 92.3
click at [43, 94] on input "[{{ Sunshine Beauty & Spa }}] {{ NumberOfDays }} before your scheduled order wi…" at bounding box center [223, 94] width 386 height 10
click at [53, 554] on span "Cancel" at bounding box center [44, 555] width 25 height 9
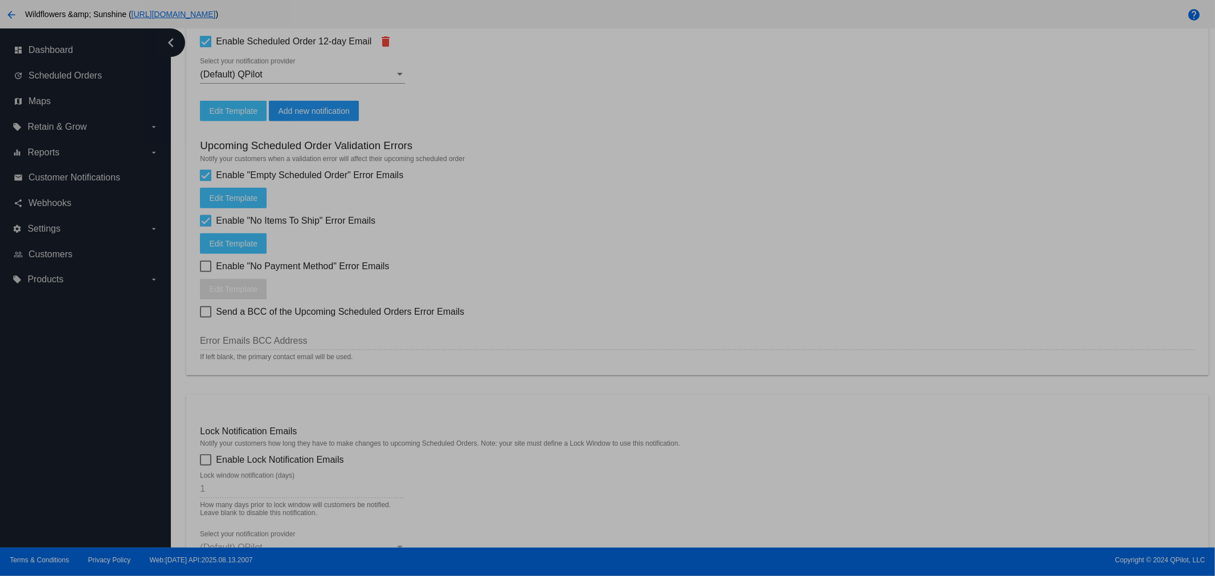
type input "[{{ ☀️Sunshine Beauty & Spa }}] {{ NumberOfDays }} before your scheduled order …"
